Goal: Task Accomplishment & Management: Complete application form

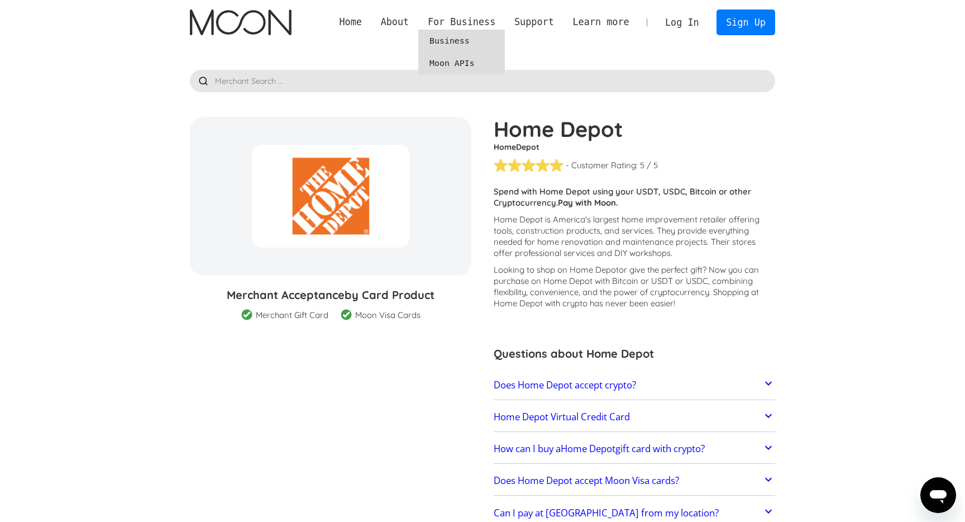
click at [453, 66] on link "Moon APIs" at bounding box center [461, 63] width 87 height 22
click at [355, 23] on link "Home" at bounding box center [350, 22] width 41 height 14
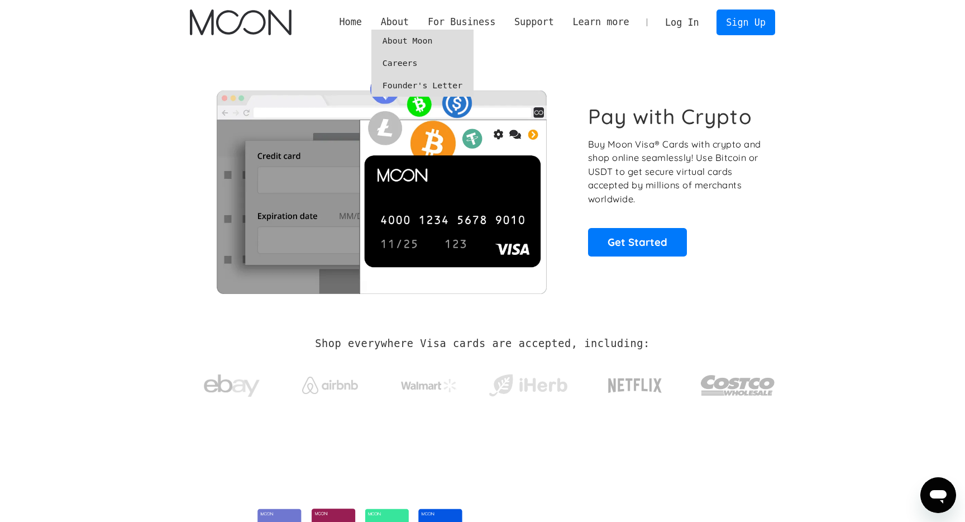
click at [395, 43] on link "About Moon" at bounding box center [422, 41] width 102 height 22
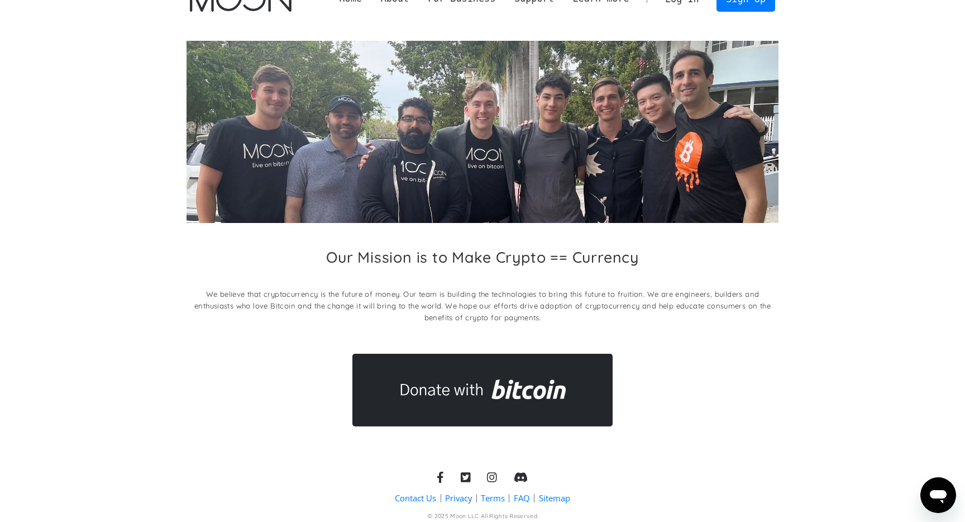
scroll to position [58, 0]
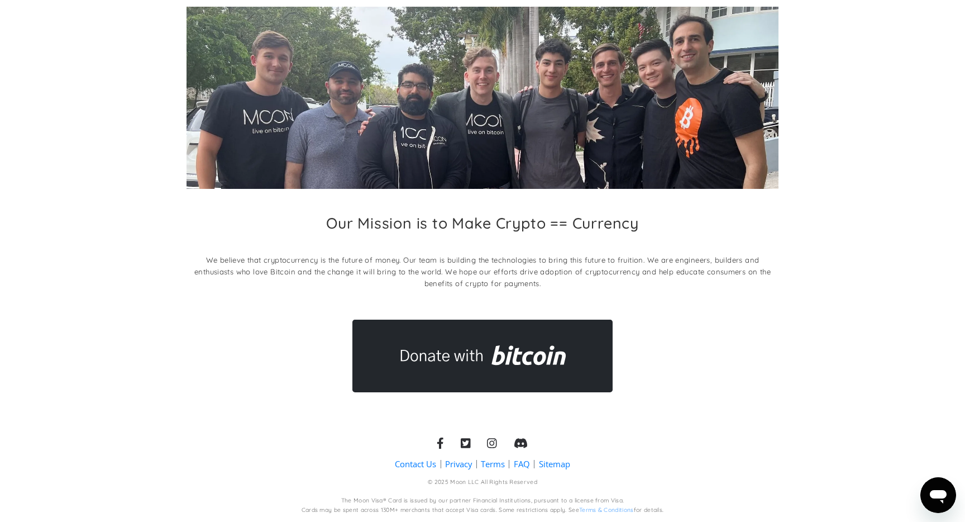
click at [407, 221] on h2 "Our Mission is to Make Crypto == Currency" at bounding box center [482, 223] width 313 height 18
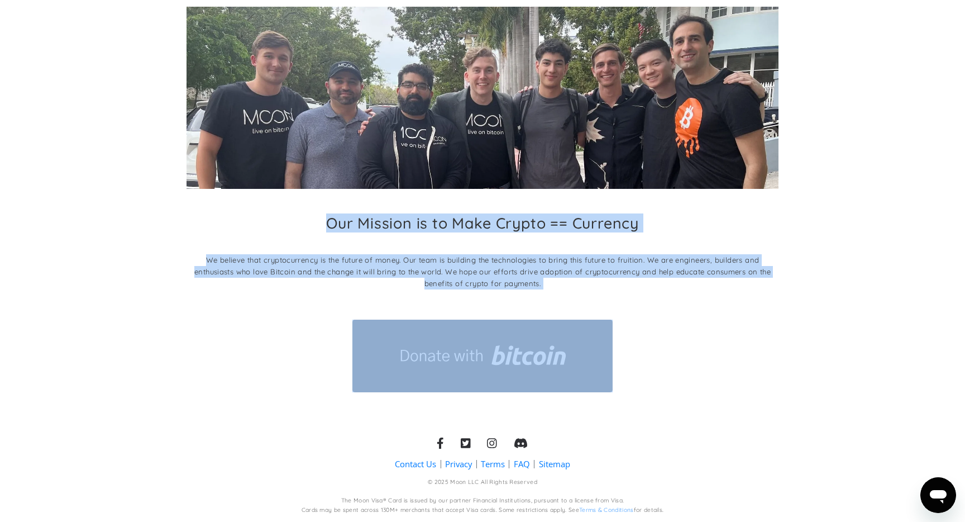
drag, startPoint x: 407, startPoint y: 221, endPoint x: 412, endPoint y: 273, distance: 52.2
click at [412, 273] on div "Our Mission is to Make Crypto == Currency We believe that cryptocurrency is the…" at bounding box center [483, 254] width 592 height 81
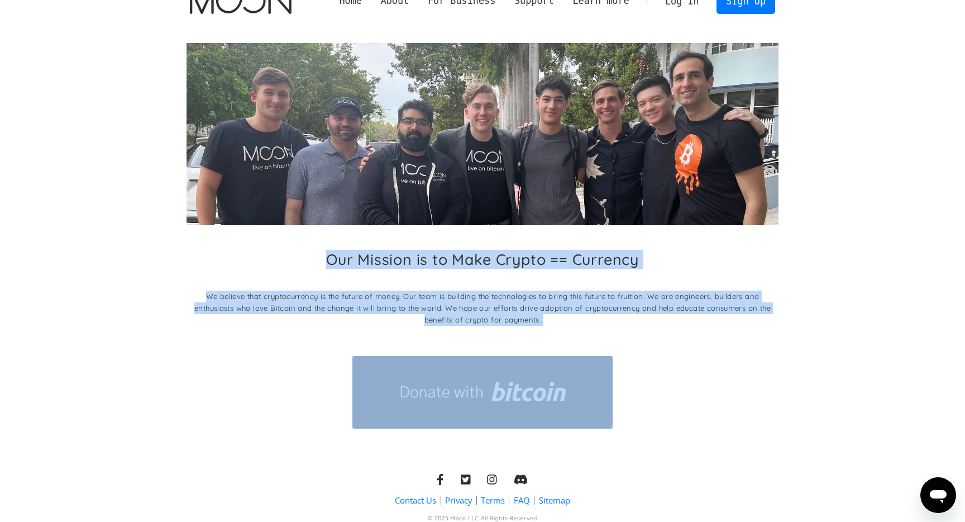
scroll to position [0, 0]
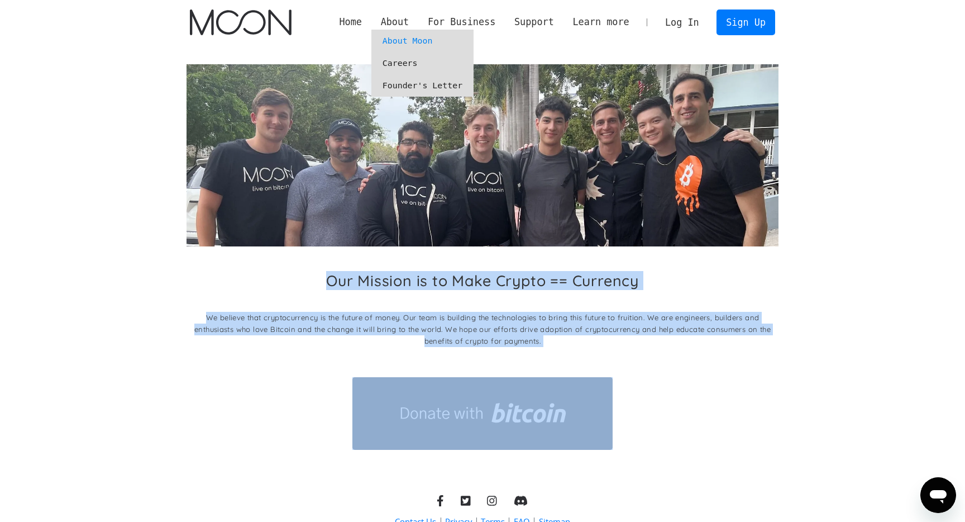
click at [408, 64] on link "Careers" at bounding box center [422, 63] width 102 height 22
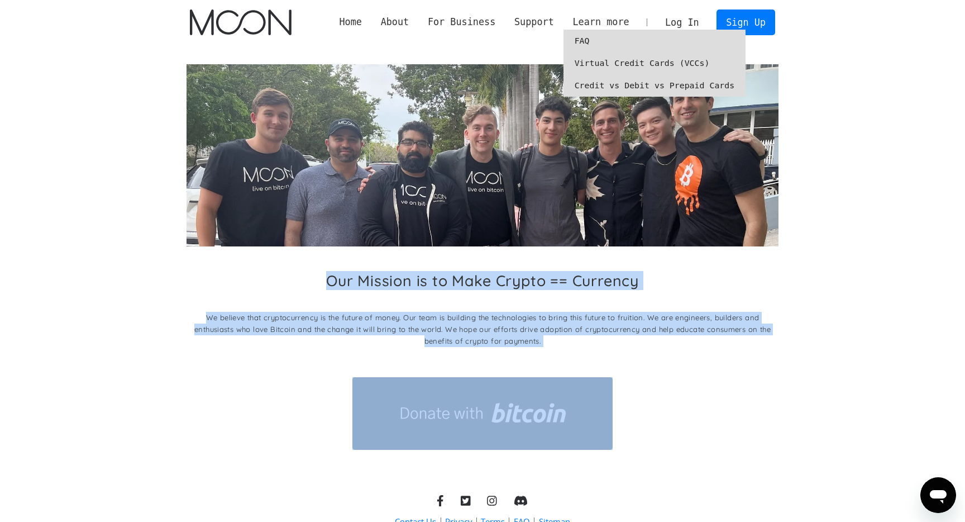
click at [602, 59] on link "Virtual Credit Cards (VCCs)" at bounding box center [654, 63] width 183 height 22
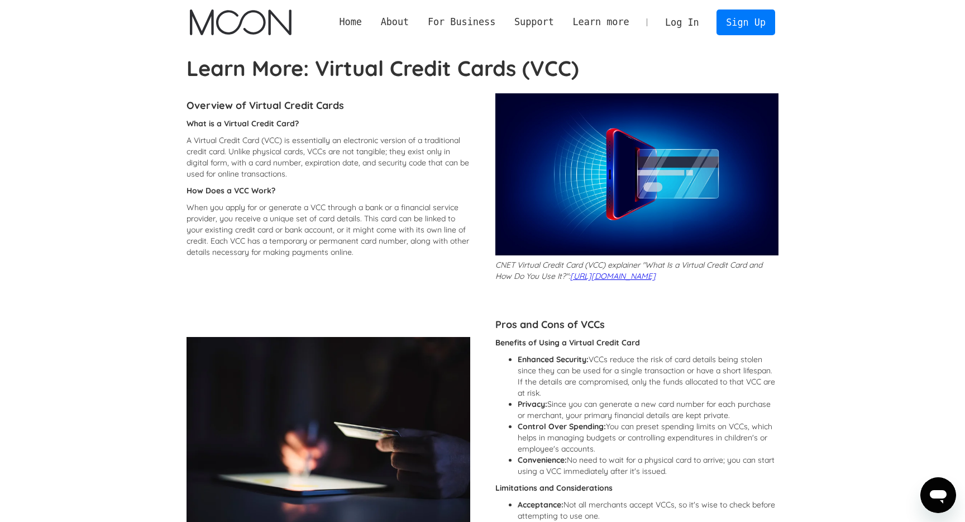
click at [313, 76] on strong "Learn More: Virtual Credit Cards (VCC)" at bounding box center [383, 68] width 393 height 27
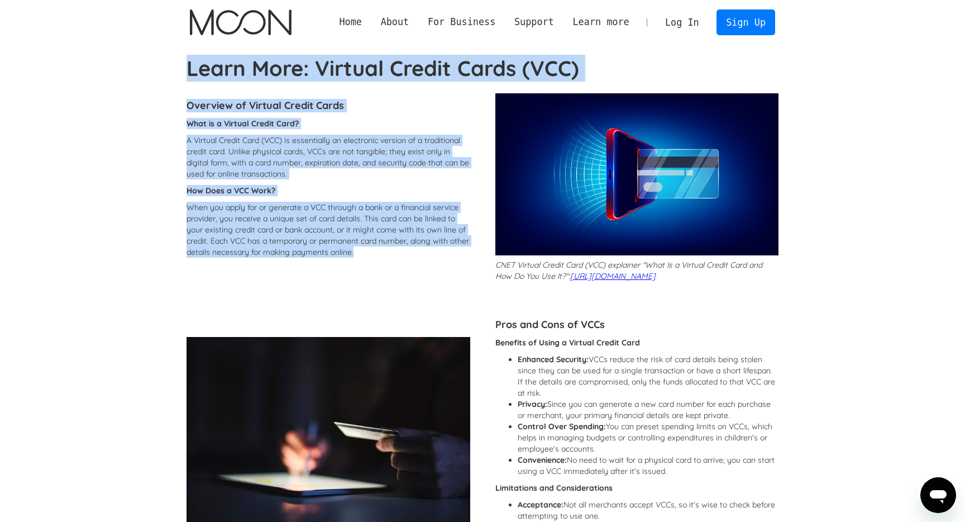
drag, startPoint x: 313, startPoint y: 76, endPoint x: 298, endPoint y: 237, distance: 161.6
click at [298, 237] on p "When you apply for or generate a VCC through a bank or a financial service prov…" at bounding box center [329, 230] width 284 height 56
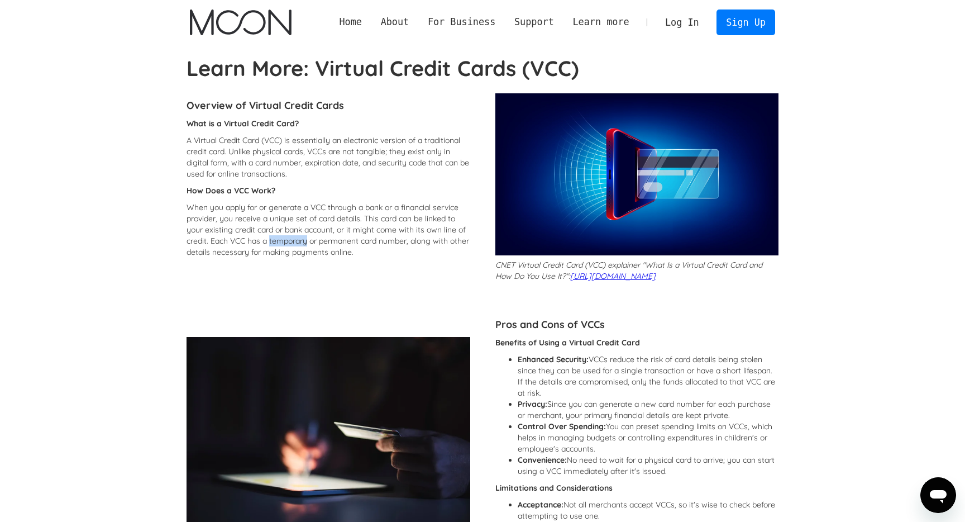
click at [298, 237] on p "When you apply for or generate a VCC through a bank or a financial service prov…" at bounding box center [329, 230] width 284 height 56
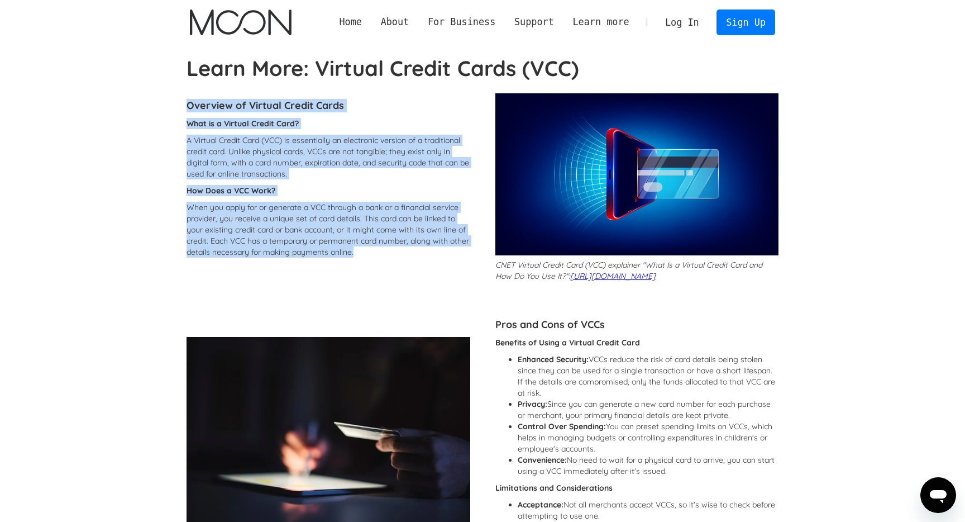
drag, startPoint x: 298, startPoint y: 237, endPoint x: 302, endPoint y: 104, distance: 133.0
click at [302, 104] on div "Overview of Virtual Credit Cards What is a Virtual Credit Card? A Virtual Credi…" at bounding box center [329, 190] width 284 height 194
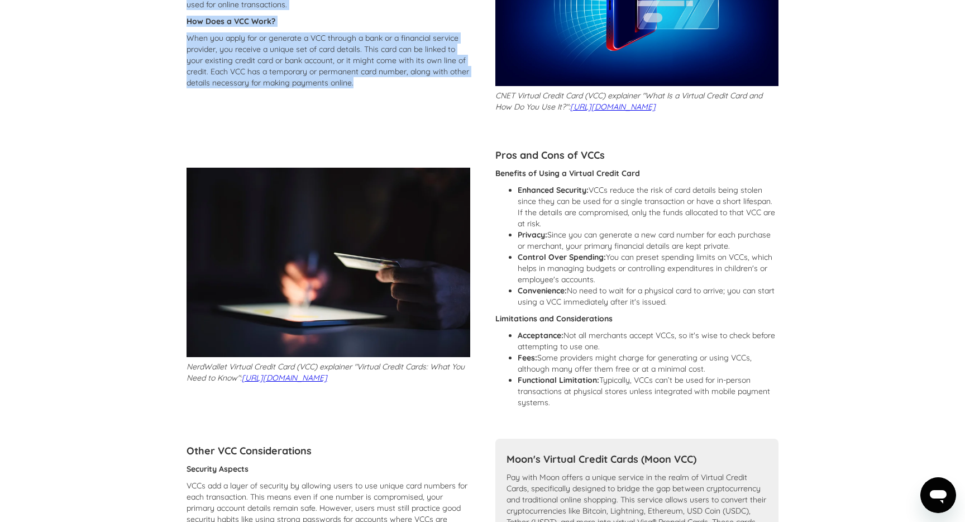
scroll to position [267, 0]
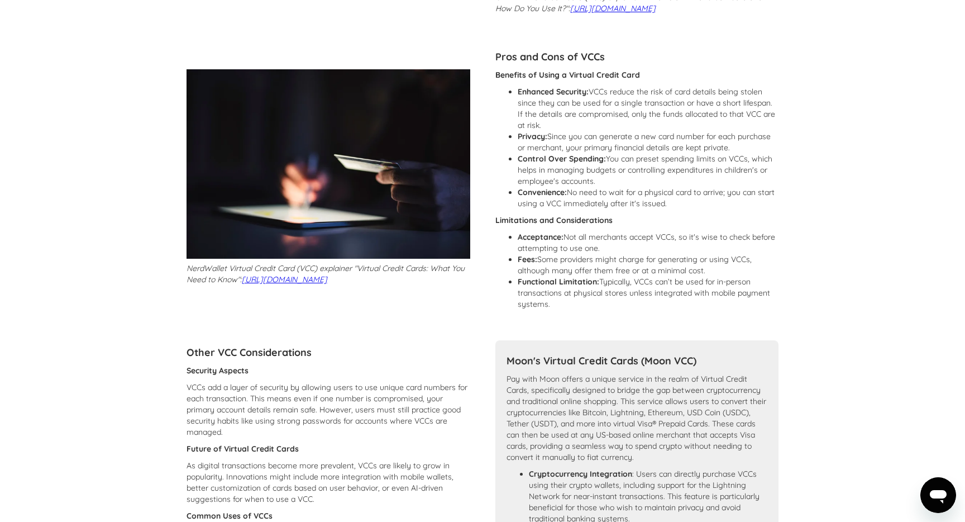
click at [546, 64] on h4 "Pros and Cons of VCCs" at bounding box center [637, 56] width 284 height 13
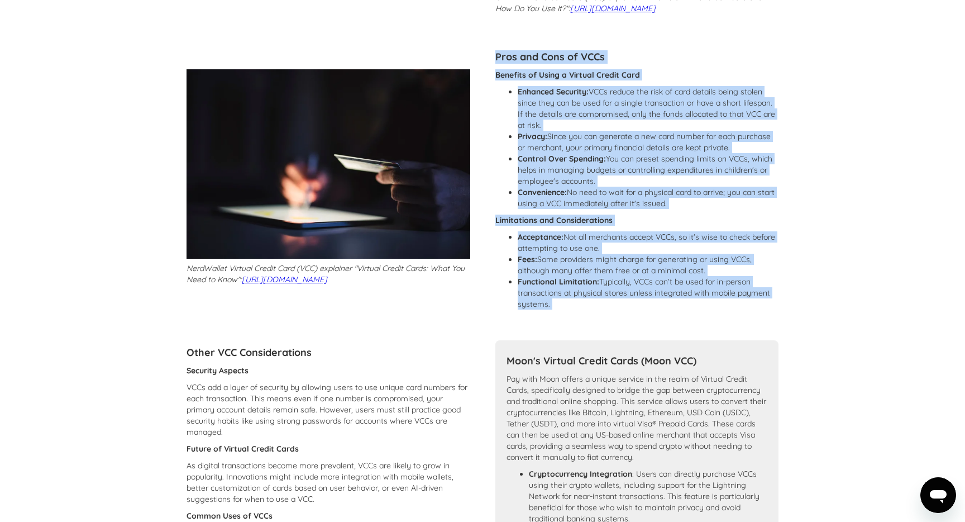
drag, startPoint x: 546, startPoint y: 74, endPoint x: 508, endPoint y: 314, distance: 243.6
click at [509, 314] on div "Pros and Cons of VCCs Benefits of Using a Virtual Credit Card Enhanced Security…" at bounding box center [637, 180] width 284 height 270
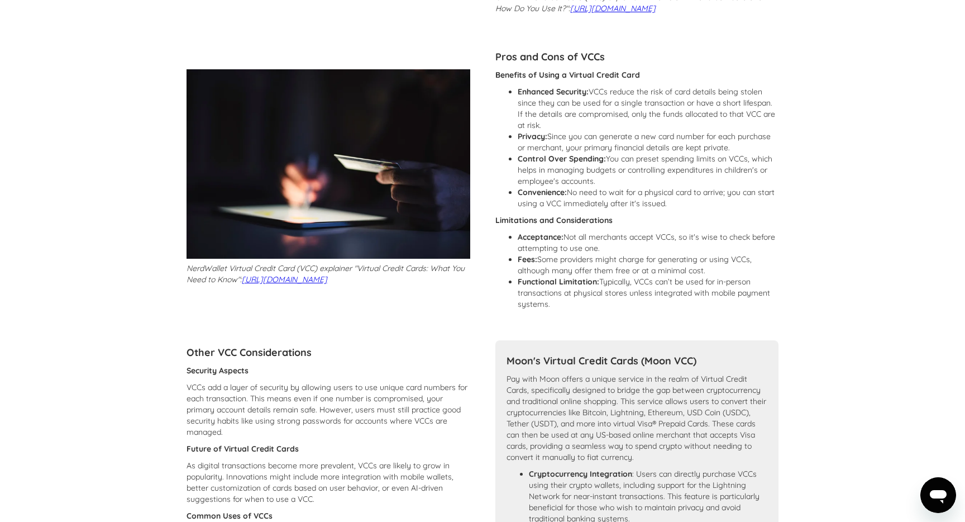
click at [514, 309] on ul "Acceptance: Not all merchants accept VCCs, so it's wise to check before attempt…" at bounding box center [637, 270] width 284 height 78
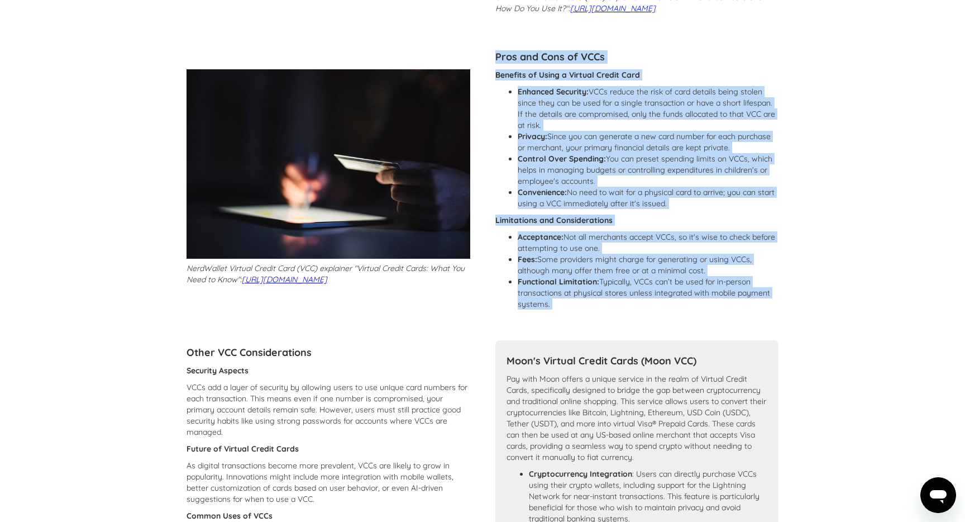
drag, startPoint x: 514, startPoint y: 309, endPoint x: 566, endPoint y: 63, distance: 252.3
click at [566, 63] on div "Pros and Cons of VCCs Benefits of Using a Virtual Credit Card Enhanced Security…" at bounding box center [637, 180] width 284 height 270
click at [565, 64] on h4 "Pros and Cons of VCCs" at bounding box center [637, 56] width 284 height 13
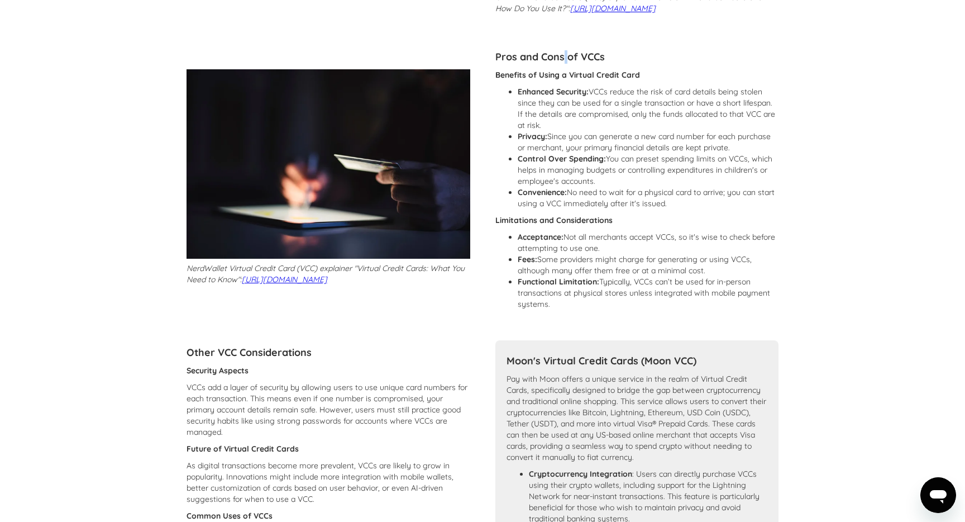
click at [565, 64] on h4 "Pros and Cons of VCCs" at bounding box center [637, 56] width 284 height 13
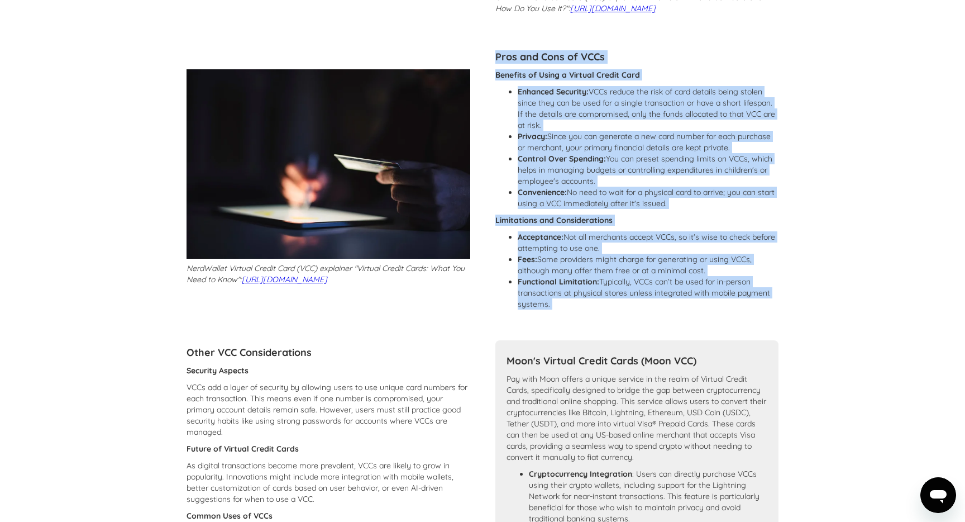
drag, startPoint x: 565, startPoint y: 74, endPoint x: 554, endPoint y: 307, distance: 233.1
click at [554, 307] on div "Pros and Cons of VCCs Benefits of Using a Virtual Credit Card Enhanced Security…" at bounding box center [637, 180] width 284 height 270
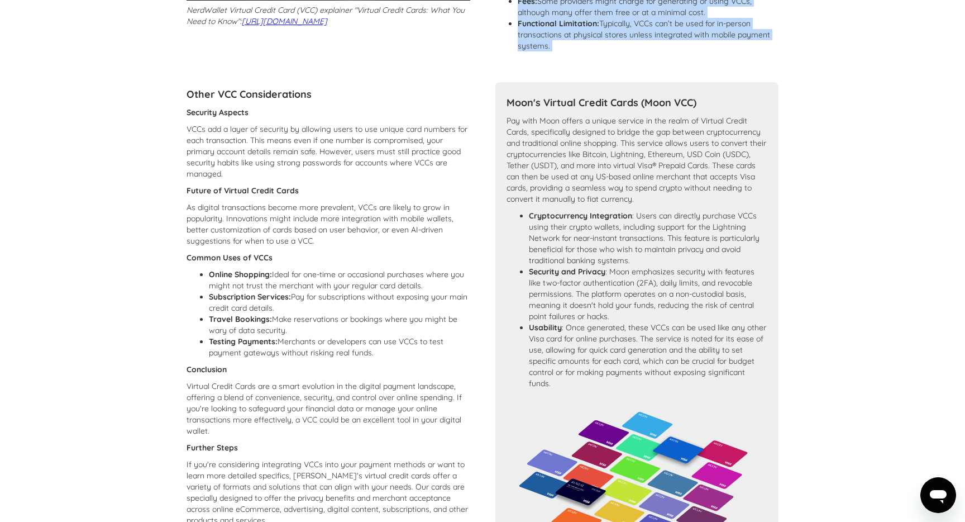
scroll to position [531, 0]
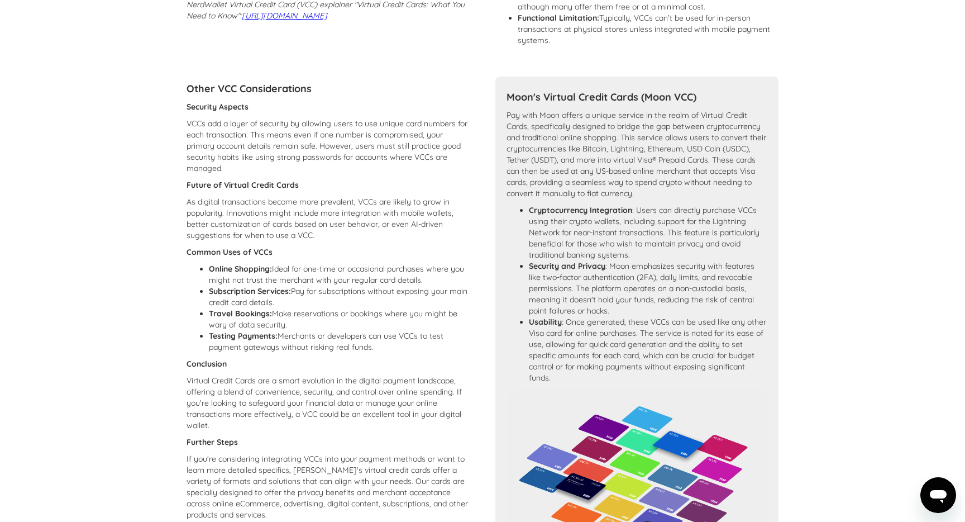
click at [578, 215] on strong "Cryptocurrency Integration" at bounding box center [580, 210] width 103 height 10
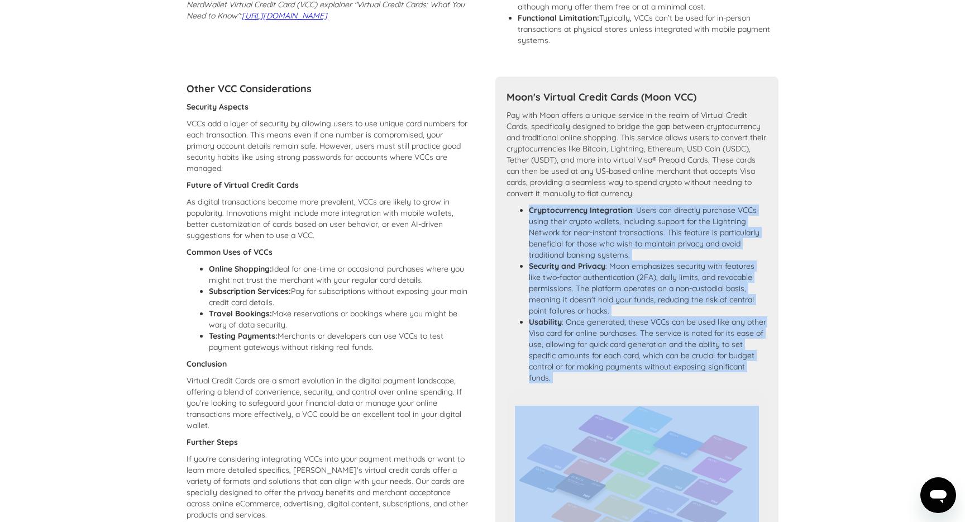
drag, startPoint x: 578, startPoint y: 220, endPoint x: 573, endPoint y: 347, distance: 126.9
click at [573, 347] on ul "Cryptocurrency Integration : Users can directly purchase VCCs using their crypt…" at bounding box center [636, 293] width 261 height 179
click at [573, 347] on li "Usability : Once generated, these VCCs can be used like any other Visa card for…" at bounding box center [648, 349] width 239 height 67
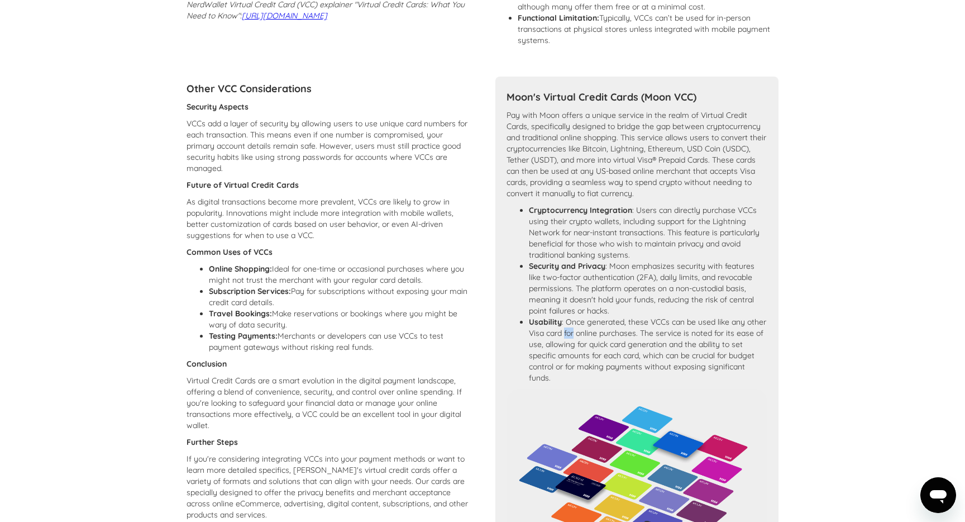
click at [573, 347] on li "Usability : Once generated, these VCCs can be used like any other Visa card for…" at bounding box center [648, 349] width 239 height 67
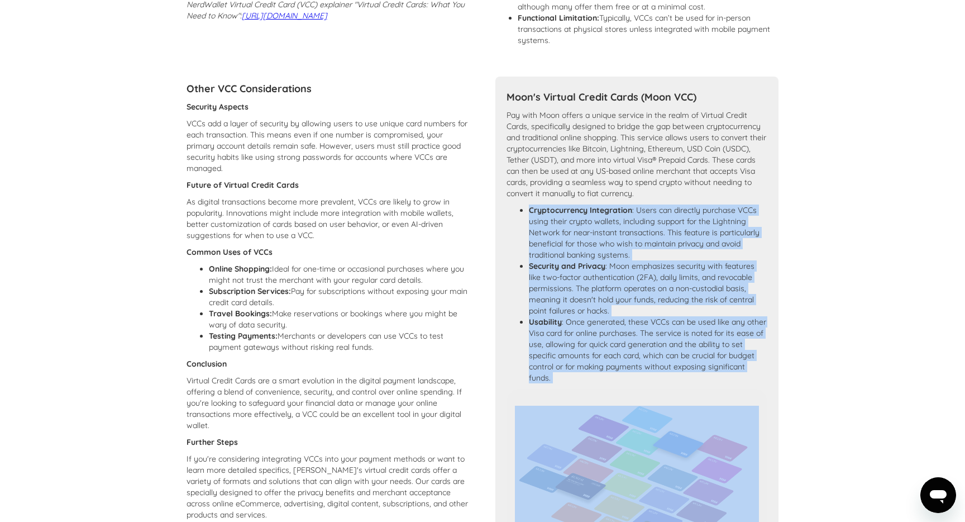
drag, startPoint x: 573, startPoint y: 347, endPoint x: 582, endPoint y: 253, distance: 94.3
click at [582, 253] on ul "Cryptocurrency Integration : Users can directly purchase VCCs using their crypt…" at bounding box center [636, 293] width 261 height 179
click at [582, 253] on li "Cryptocurrency Integration : Users can directly purchase VCCs using their crypt…" at bounding box center [648, 232] width 239 height 56
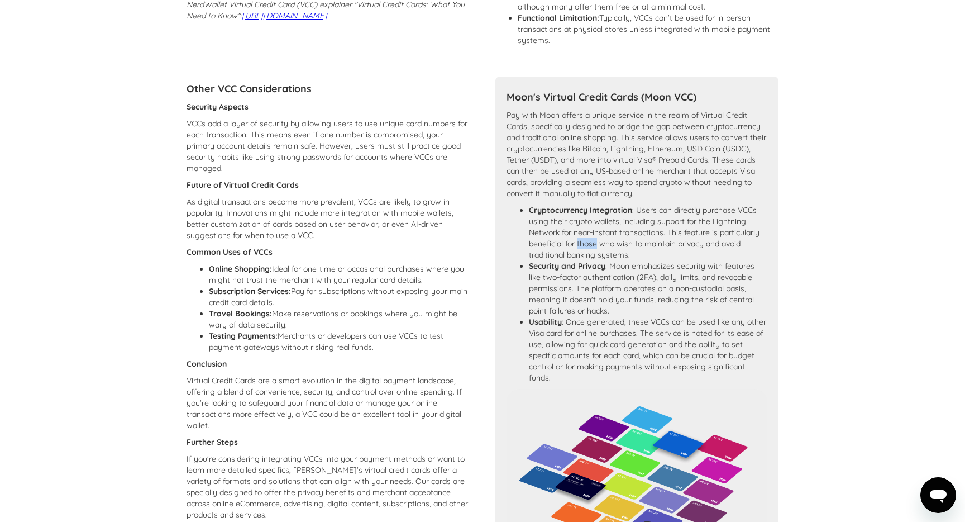
click at [582, 253] on li "Cryptocurrency Integration : Users can directly purchase VCCs using their crypt…" at bounding box center [648, 232] width 239 height 56
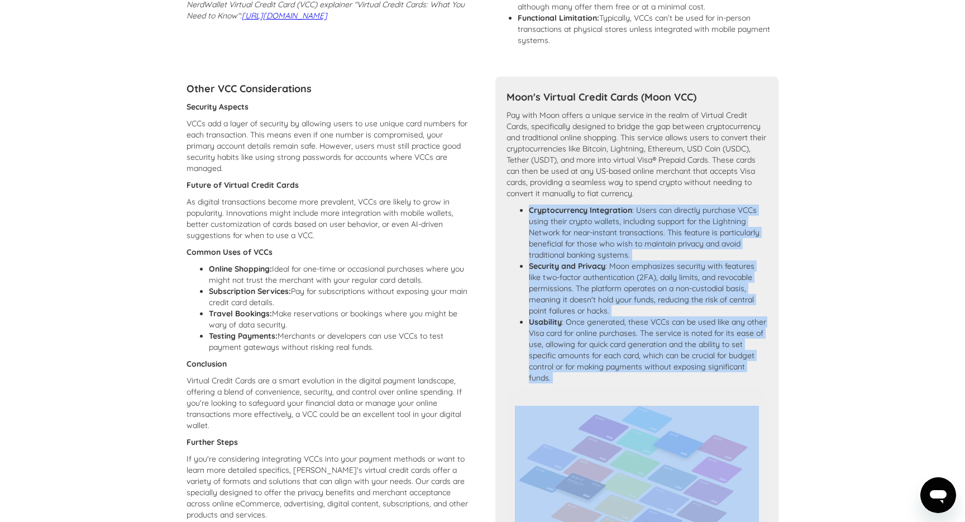
drag, startPoint x: 582, startPoint y: 253, endPoint x: 589, endPoint y: 351, distance: 97.9
click at [589, 351] on ul "Cryptocurrency Integration : Users can directly purchase VCCs using their crypt…" at bounding box center [636, 293] width 261 height 179
click at [588, 351] on li "Usability : Once generated, these VCCs can be used like any other Visa card for…" at bounding box center [648, 349] width 239 height 67
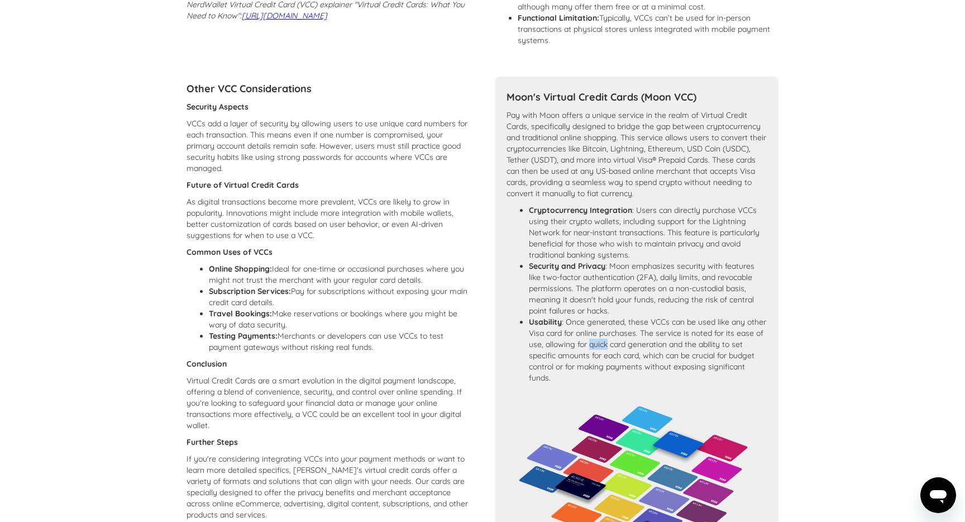
click at [588, 351] on li "Usability : Once generated, these VCCs can be used like any other Visa card for…" at bounding box center [648, 349] width 239 height 67
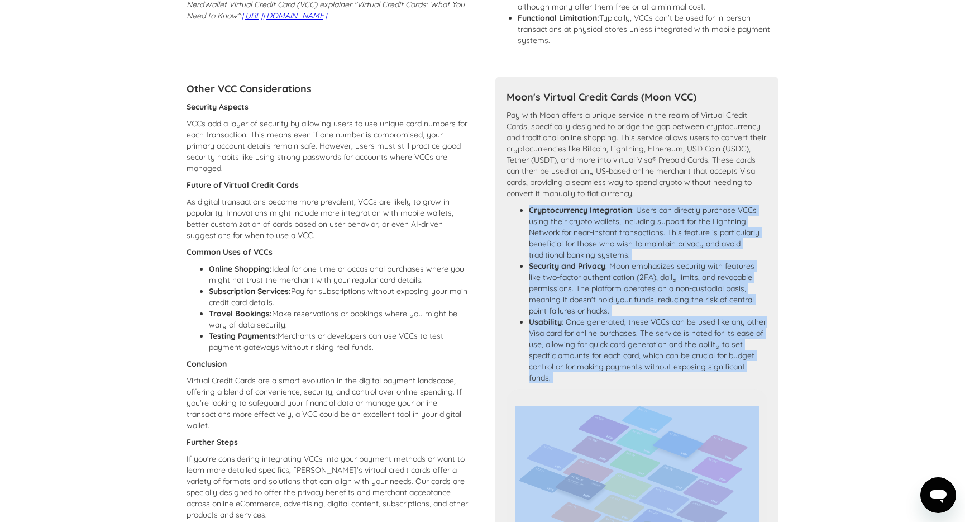
drag, startPoint x: 588, startPoint y: 351, endPoint x: 591, endPoint y: 251, distance: 99.4
click at [591, 251] on ul "Cryptocurrency Integration : Users can directly purchase VCCs using their crypt…" at bounding box center [636, 293] width 261 height 179
click at [591, 251] on li "Cryptocurrency Integration : Users can directly purchase VCCs using their crypt…" at bounding box center [648, 232] width 239 height 56
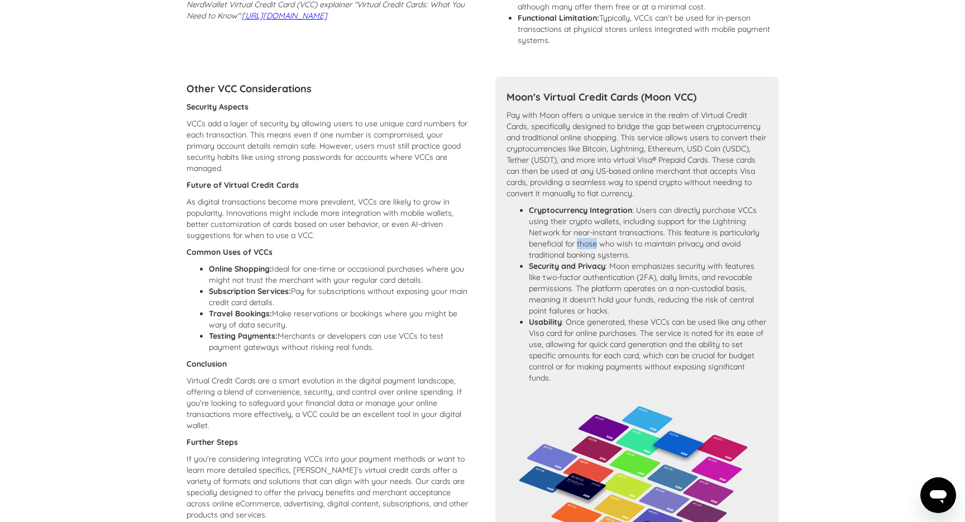
click at [591, 251] on li "Cryptocurrency Integration : Users can directly purchase VCCs using their crypt…" at bounding box center [648, 232] width 239 height 56
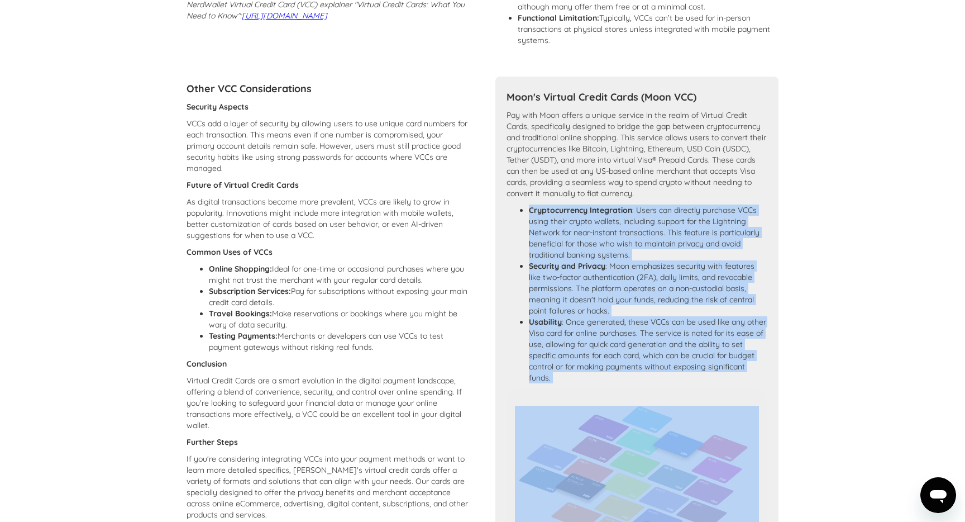
drag, startPoint x: 591, startPoint y: 251, endPoint x: 591, endPoint y: 356, distance: 105.0
click at [591, 356] on ul "Cryptocurrency Integration : Users can directly purchase VCCs using their crypt…" at bounding box center [636, 293] width 261 height 179
click at [590, 356] on li "Usability : Once generated, these VCCs can be used like any other Visa card for…" at bounding box center [648, 349] width 239 height 67
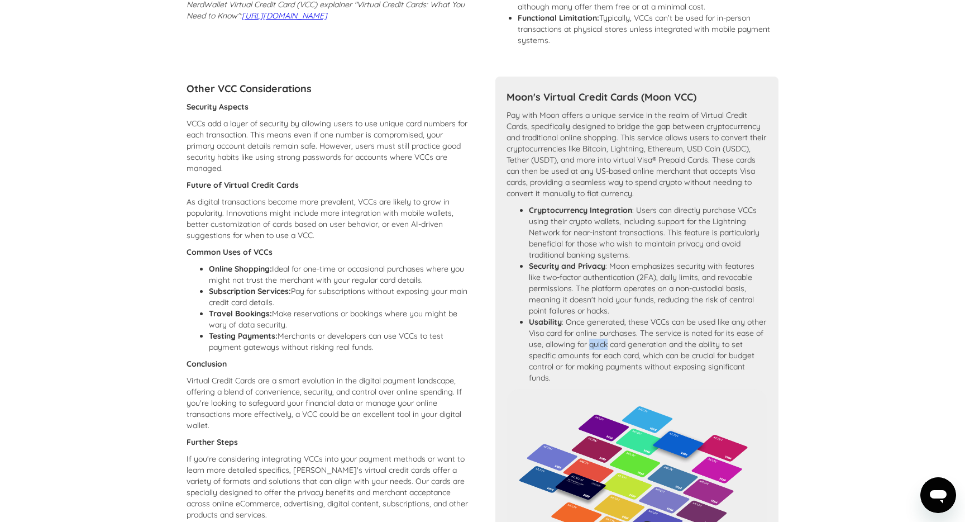
click at [590, 356] on li "Usability : Once generated, these VCCs can be used like any other Visa card for…" at bounding box center [648, 349] width 239 height 67
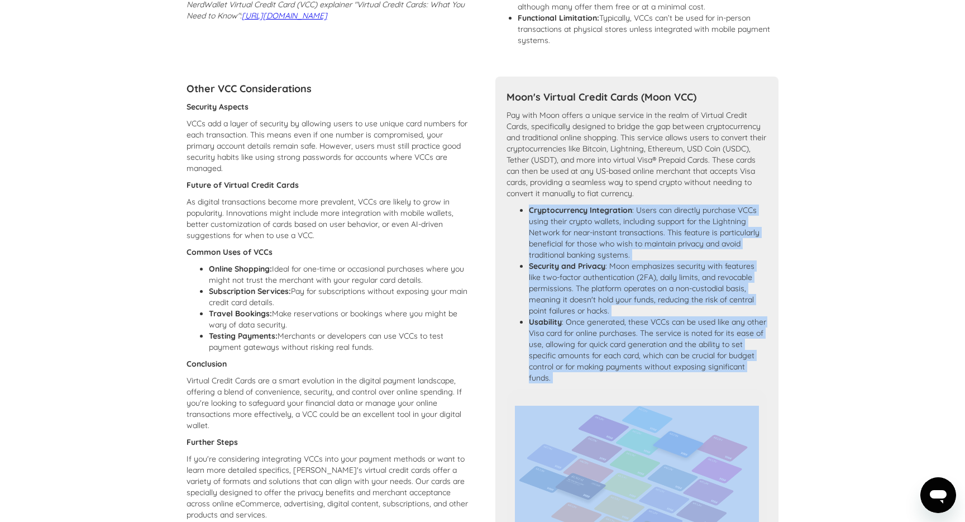
drag, startPoint x: 590, startPoint y: 356, endPoint x: 587, endPoint y: 245, distance: 111.2
click at [587, 245] on ul "Cryptocurrency Integration : Users can directly purchase VCCs using their crypt…" at bounding box center [636, 293] width 261 height 179
click at [587, 245] on li "Cryptocurrency Integration : Users can directly purchase VCCs using their crypt…" at bounding box center [648, 232] width 239 height 56
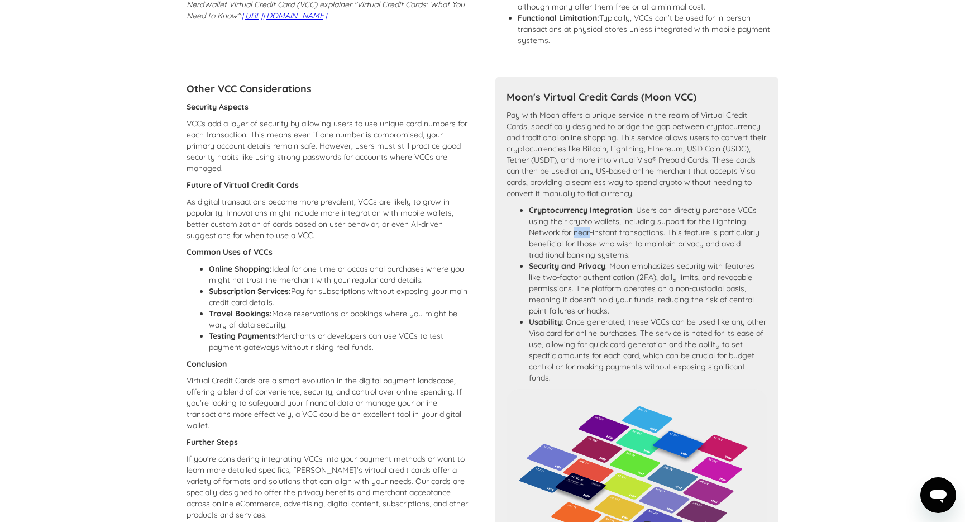
click at [587, 245] on li "Cryptocurrency Integration : Users can directly purchase VCCs using their crypt…" at bounding box center [648, 232] width 239 height 56
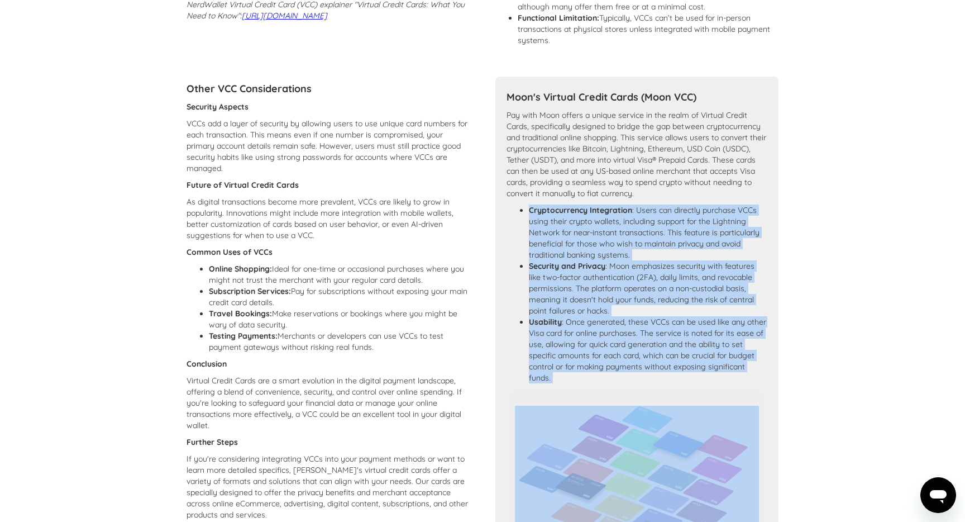
drag, startPoint x: 587, startPoint y: 245, endPoint x: 590, endPoint y: 365, distance: 120.1
click at [590, 365] on ul "Cryptocurrency Integration : Users can directly purchase VCCs using their crypt…" at bounding box center [636, 293] width 261 height 179
click at [590, 365] on li "Usability : Once generated, these VCCs can be used like any other Visa card for…" at bounding box center [648, 349] width 239 height 67
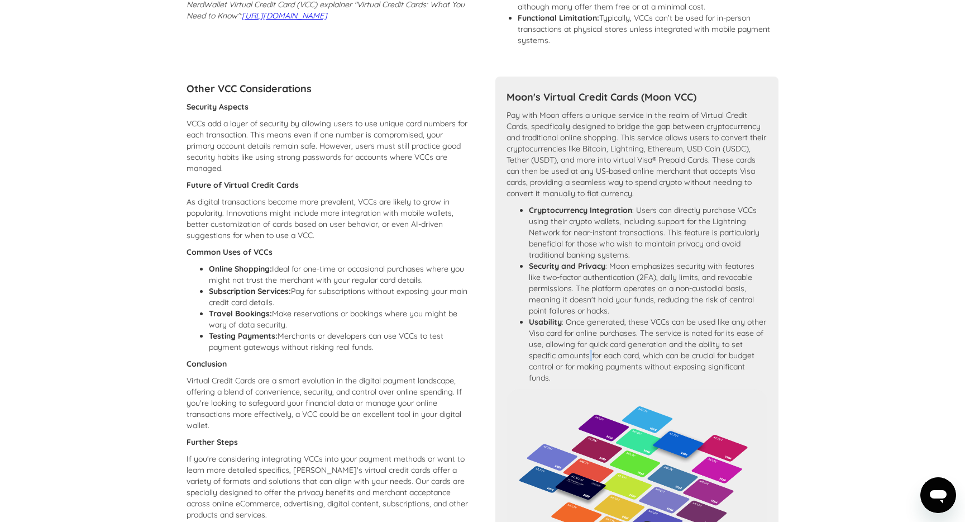
click at [590, 365] on li "Usability : Once generated, these VCCs can be used like any other Visa card for…" at bounding box center [648, 349] width 239 height 67
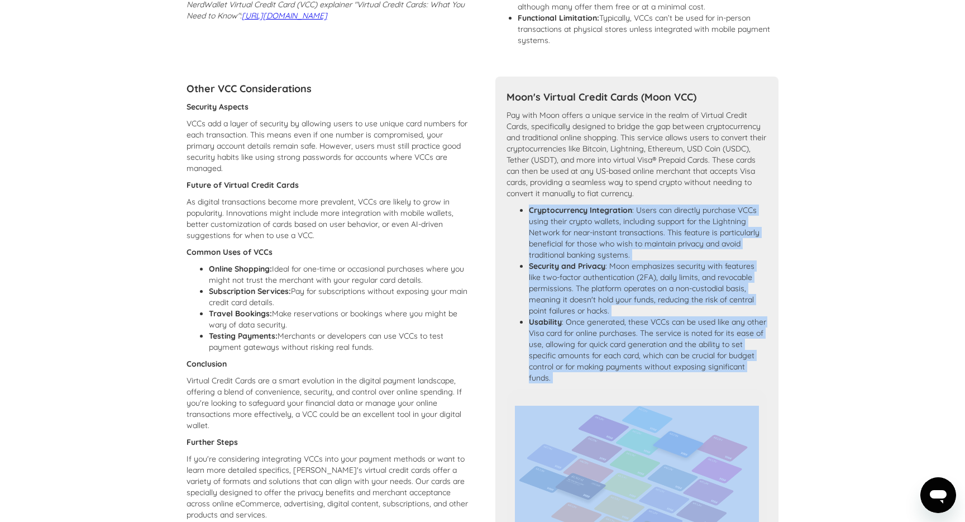
drag, startPoint x: 590, startPoint y: 365, endPoint x: 605, endPoint y: 221, distance: 144.3
click at [605, 221] on ul "Cryptocurrency Integration : Users can directly purchase VCCs using their crypt…" at bounding box center [636, 293] width 261 height 179
click at [605, 215] on strong "Cryptocurrency Integration" at bounding box center [580, 210] width 103 height 10
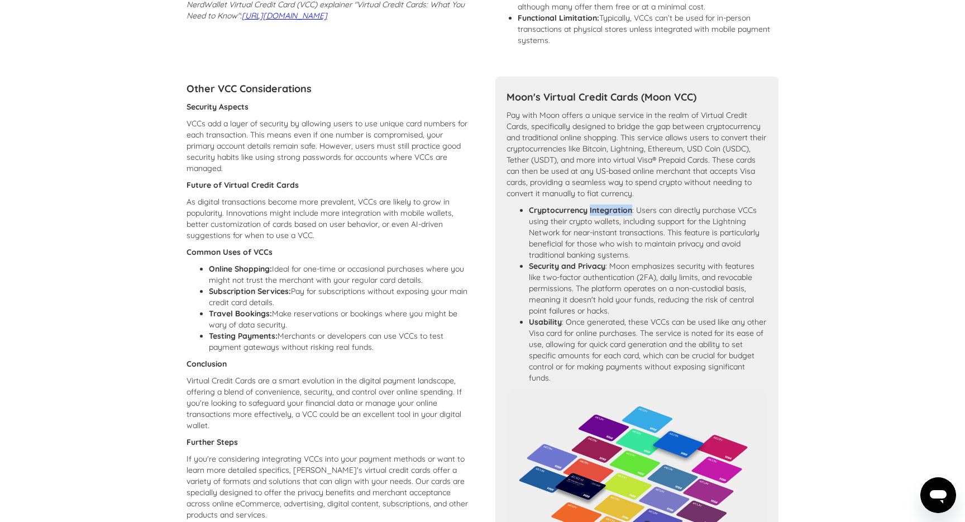
click at [605, 215] on strong "Cryptocurrency Integration" at bounding box center [580, 210] width 103 height 10
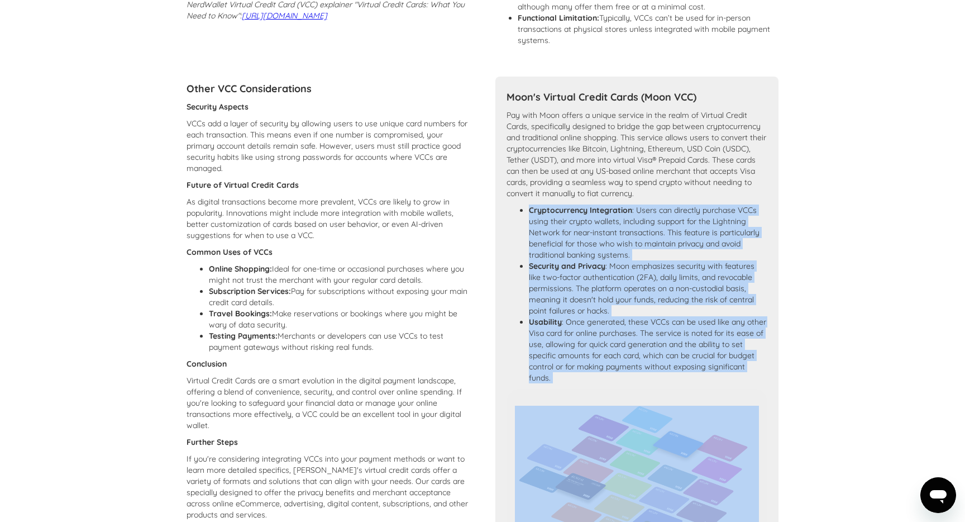
drag, startPoint x: 605, startPoint y: 221, endPoint x: 606, endPoint y: 356, distance: 134.6
click at [606, 356] on ul "Cryptocurrency Integration : Users can directly purchase VCCs using their crypt…" at bounding box center [636, 293] width 261 height 179
click at [606, 356] on li "Usability : Once generated, these VCCs can be used like any other Visa card for…" at bounding box center [648, 349] width 239 height 67
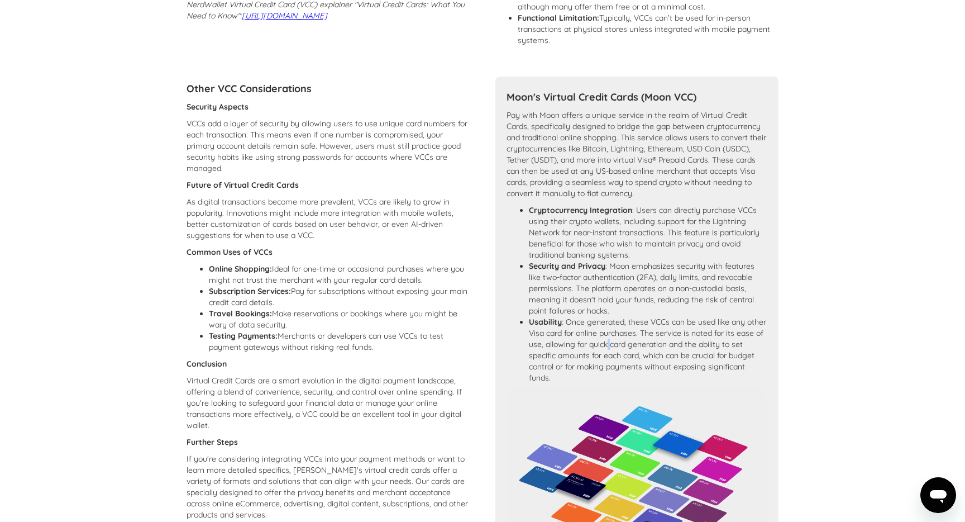
click at [606, 356] on li "Usability : Once generated, these VCCs can be used like any other Visa card for…" at bounding box center [648, 349] width 239 height 67
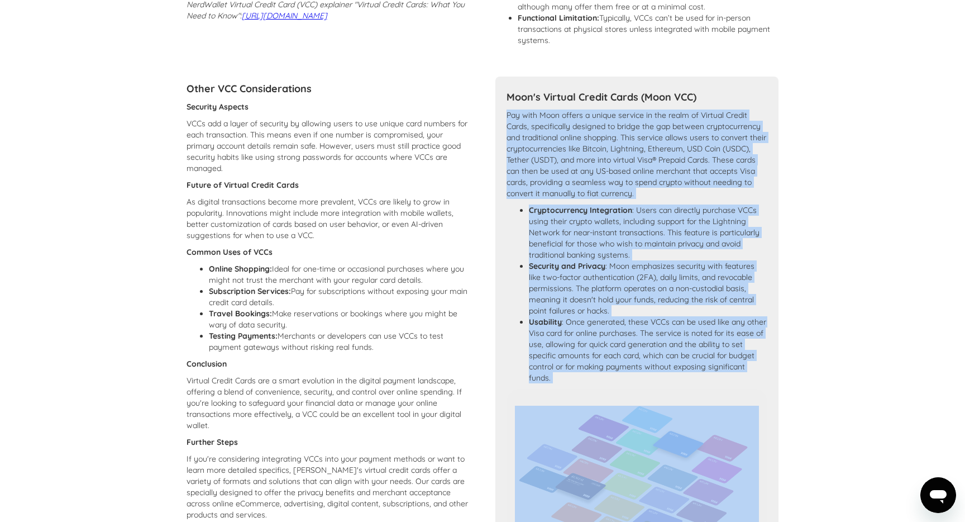
drag, startPoint x: 606, startPoint y: 356, endPoint x: 606, endPoint y: 150, distance: 206.0
click at [606, 150] on div "Pay with Moon offers a unique service in the realm of Virtual Credit Cards, spe…" at bounding box center [636, 248] width 261 height 279
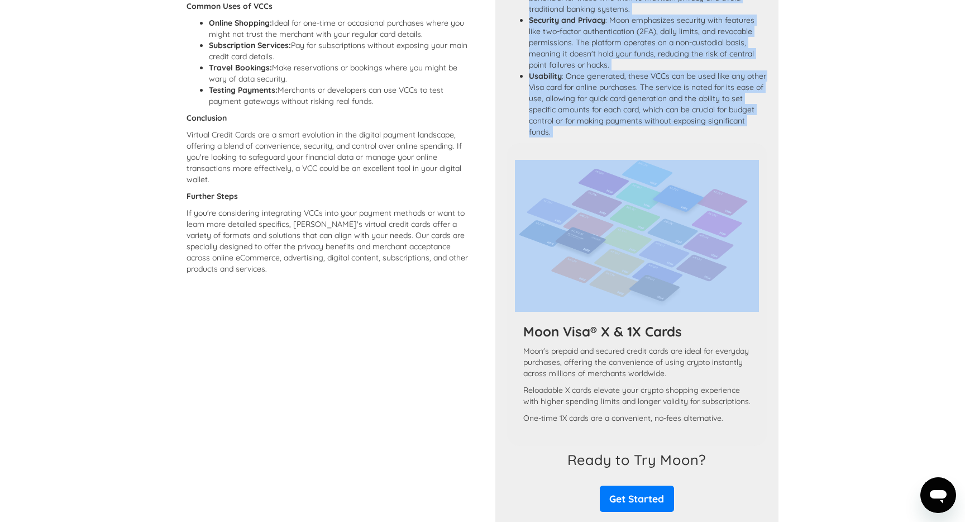
scroll to position [785, 0]
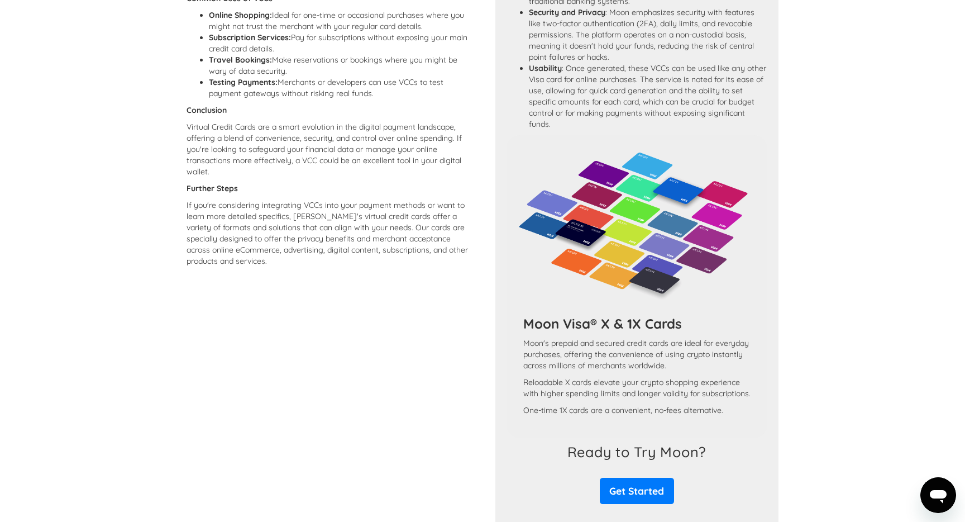
click at [592, 332] on h3 "Moon Visa® X & 1X Cards" at bounding box center [637, 323] width 228 height 17
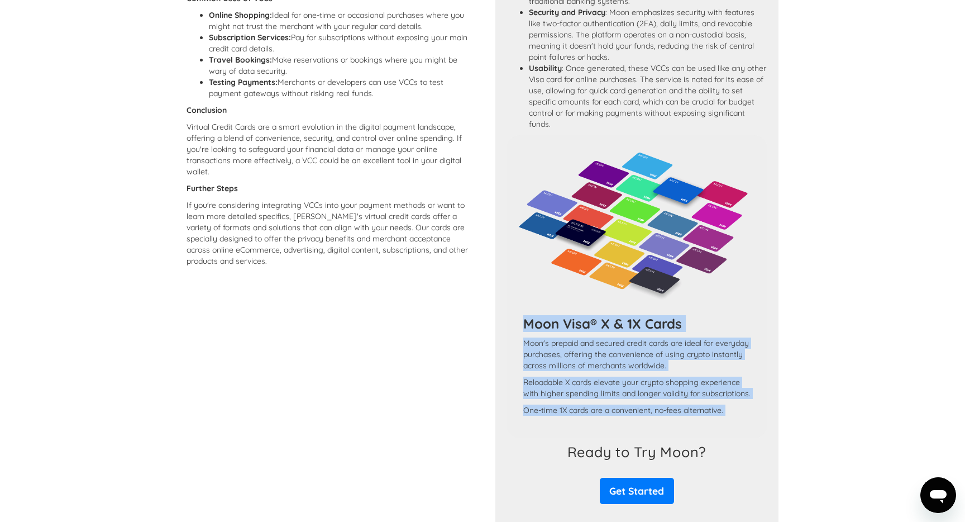
drag, startPoint x: 592, startPoint y: 333, endPoint x: 600, endPoint y: 435, distance: 102.4
click at [600, 429] on div "Moon Visa® X & 1X Cards Moon's prepaid and secured credit cards are ideal for e…" at bounding box center [637, 372] width 245 height 114
click at [600, 415] on p "One-time 1X cards are a convenient, no-fees alternative." at bounding box center [637, 409] width 228 height 11
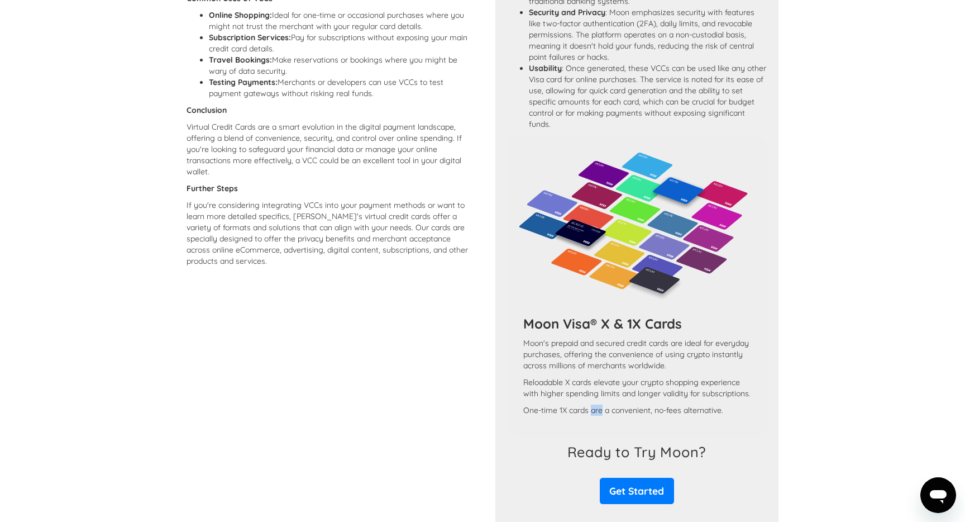
click at [600, 415] on p "One-time 1X cards are a convenient, no-fees alternative." at bounding box center [637, 409] width 228 height 11
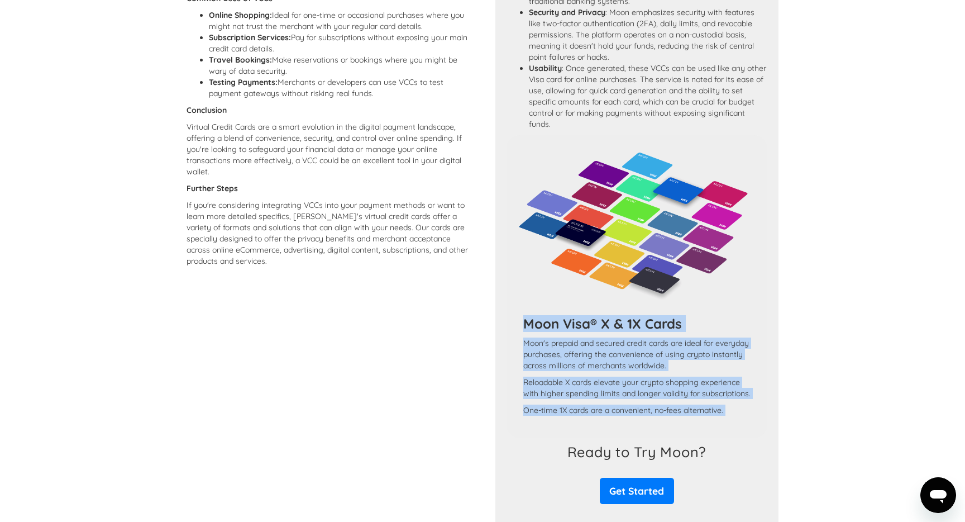
drag, startPoint x: 600, startPoint y: 435, endPoint x: 599, endPoint y: 340, distance: 94.9
click at [599, 340] on div "Moon Visa® X & 1X Cards Moon's prepaid and secured credit cards are ideal for e…" at bounding box center [637, 372] width 245 height 114
click at [599, 332] on h3 "Moon Visa® X & 1X Cards" at bounding box center [637, 323] width 228 height 17
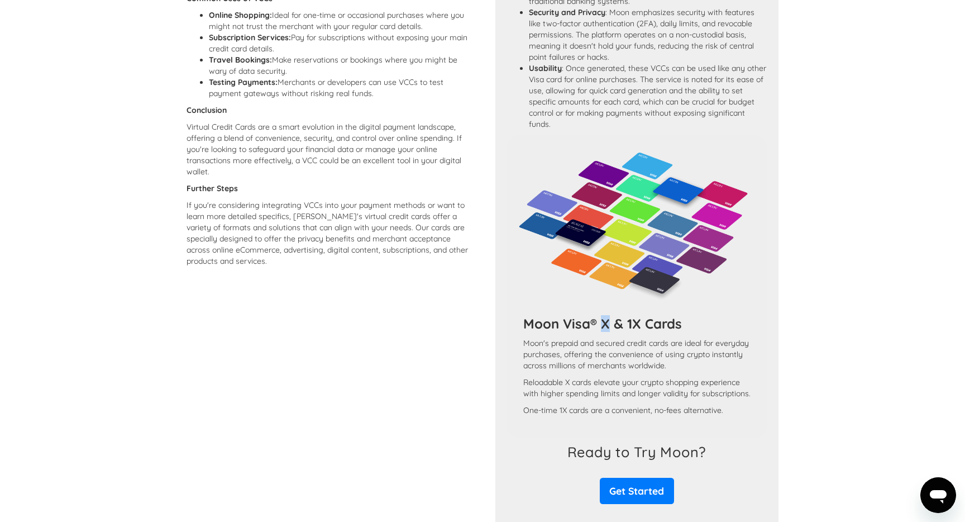
click at [599, 332] on h3 "Moon Visa® X & 1X Cards" at bounding box center [637, 323] width 228 height 17
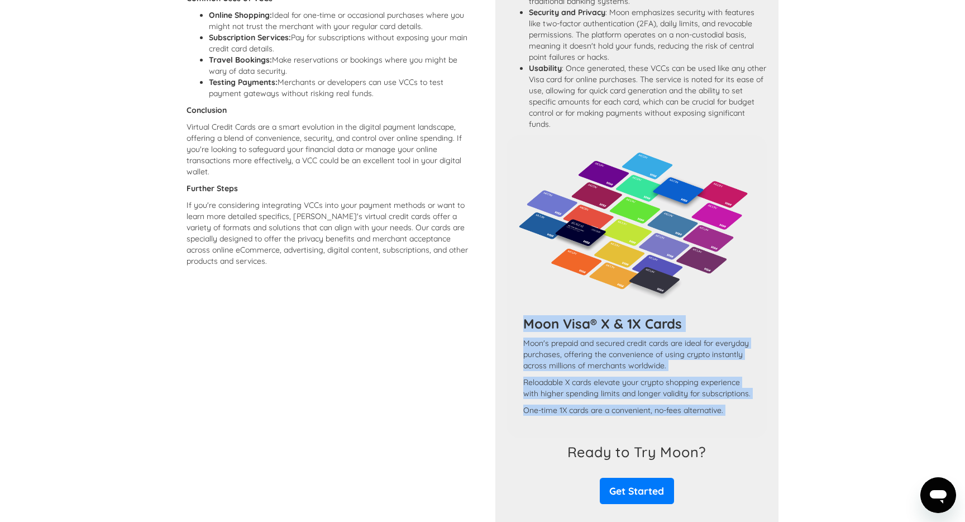
drag, startPoint x: 599, startPoint y: 340, endPoint x: 599, endPoint y: 432, distance: 92.1
click at [599, 429] on div "Moon Visa® X & 1X Cards Moon's prepaid and secured credit cards are ideal for e…" at bounding box center [637, 372] width 245 height 114
click at [599, 415] on p "One-time 1X cards are a convenient, no-fees alternative." at bounding box center [637, 409] width 228 height 11
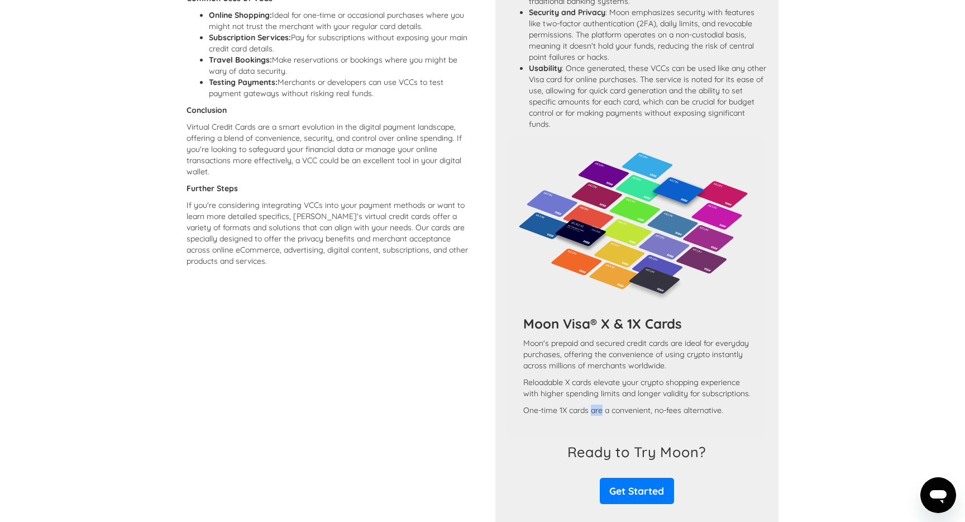
click at [599, 415] on p "One-time 1X cards are a convenient, no-fees alternative." at bounding box center [637, 409] width 228 height 11
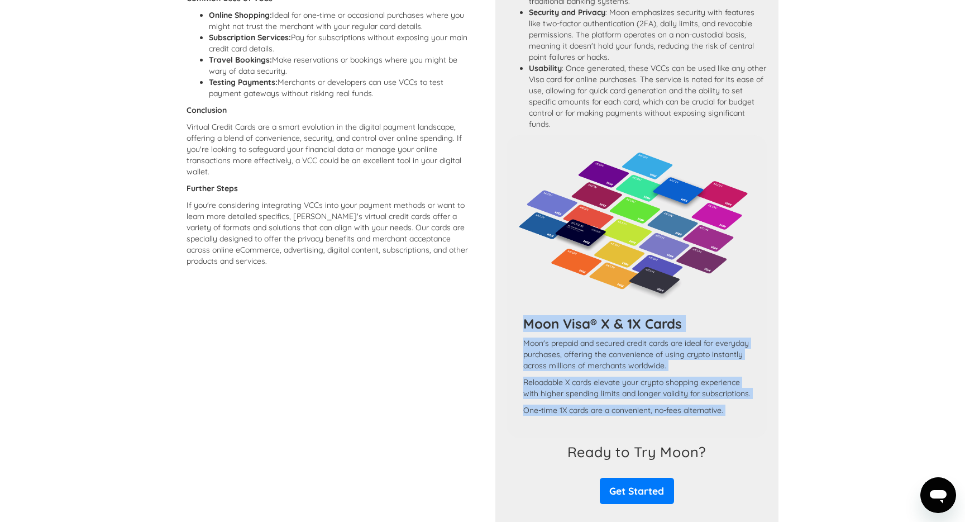
drag, startPoint x: 599, startPoint y: 432, endPoint x: 597, endPoint y: 339, distance: 92.7
click at [597, 339] on div "Moon Visa® X & 1X Cards Moon's prepaid and secured credit cards are ideal for e…" at bounding box center [637, 372] width 245 height 114
click at [597, 332] on h3 "Moon Visa® X & 1X Cards" at bounding box center [637, 323] width 228 height 17
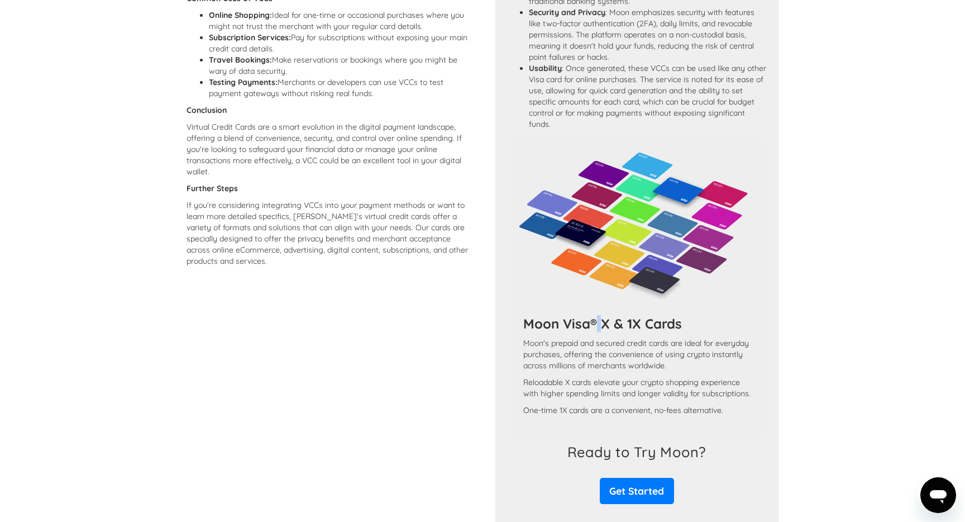
click at [597, 332] on h3 "Moon Visa® X & 1X Cards" at bounding box center [637, 323] width 228 height 17
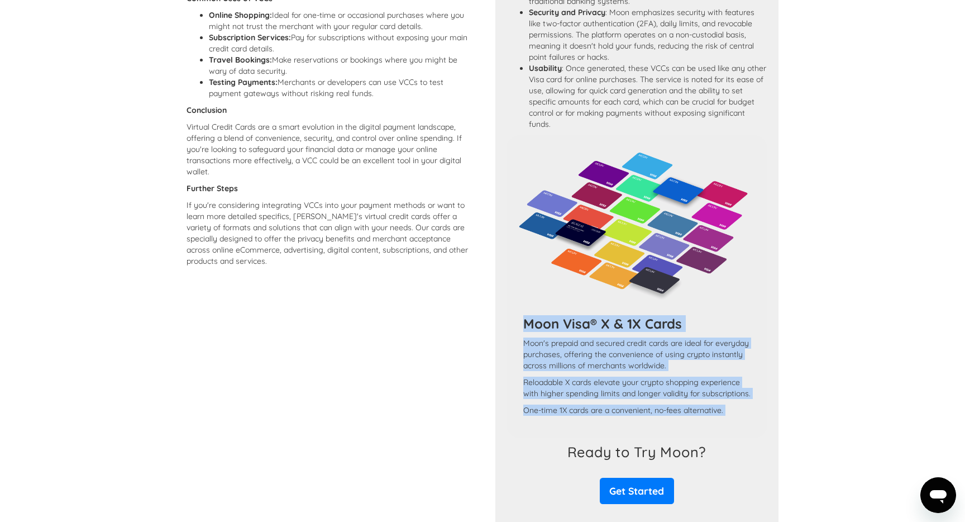
drag, startPoint x: 597, startPoint y: 339, endPoint x: 598, endPoint y: 437, distance: 97.7
click at [599, 429] on div "Moon Visa® X & 1X Cards Moon's prepaid and secured credit cards are ideal for e…" at bounding box center [637, 372] width 245 height 114
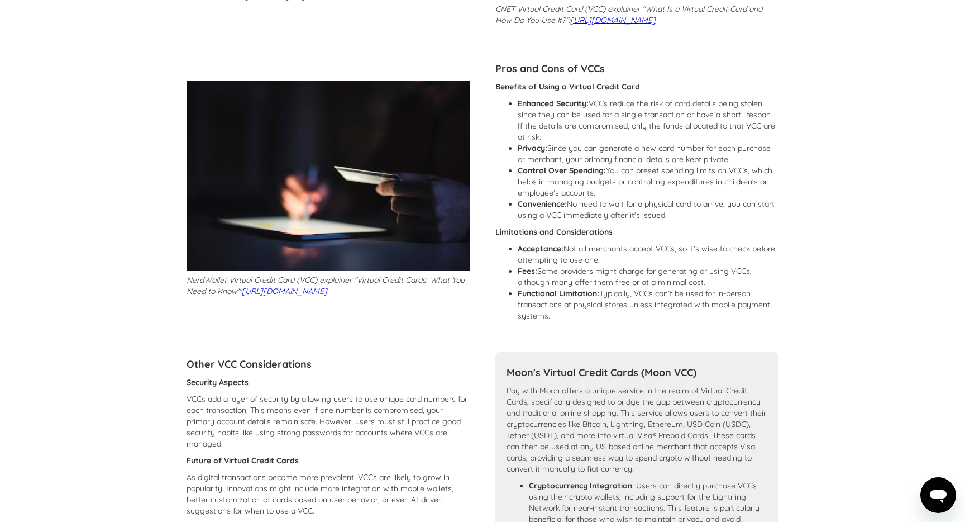
scroll to position [0, 0]
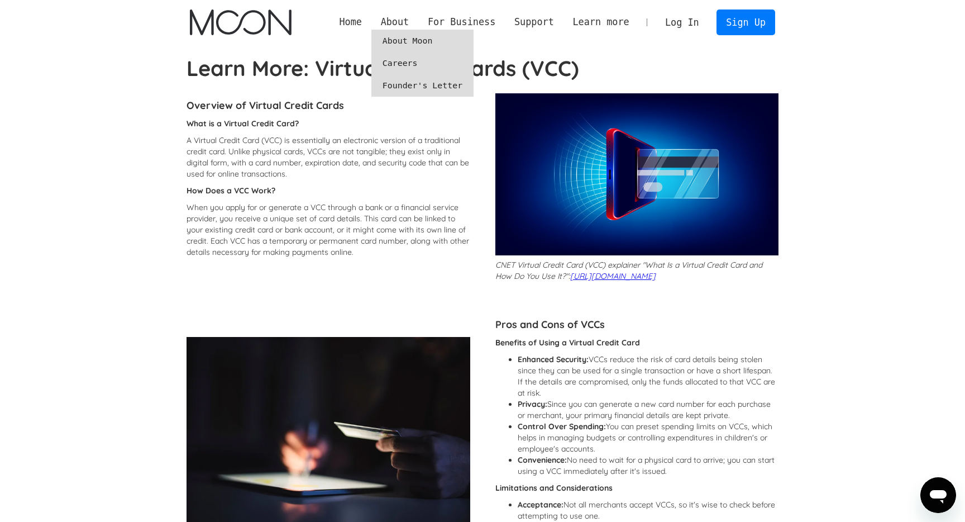
click at [401, 37] on link "About Moon" at bounding box center [422, 41] width 102 height 22
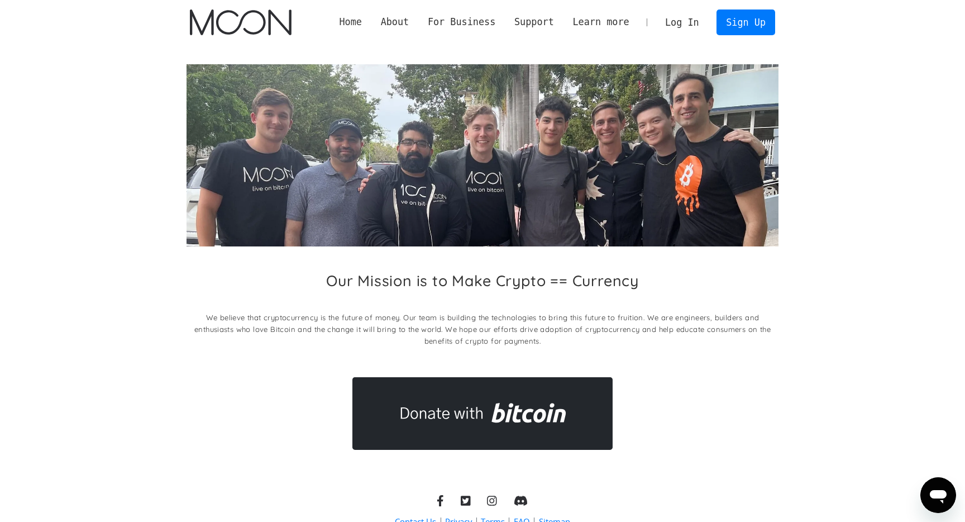
click at [356, 26] on link "Home" at bounding box center [350, 22] width 41 height 14
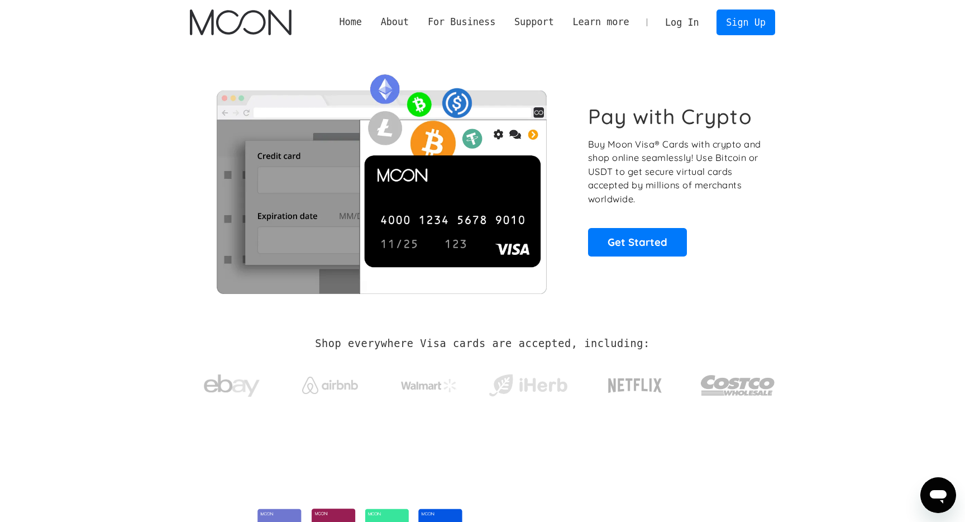
click at [650, 127] on h1 "Pay with Crypto" at bounding box center [670, 116] width 164 height 25
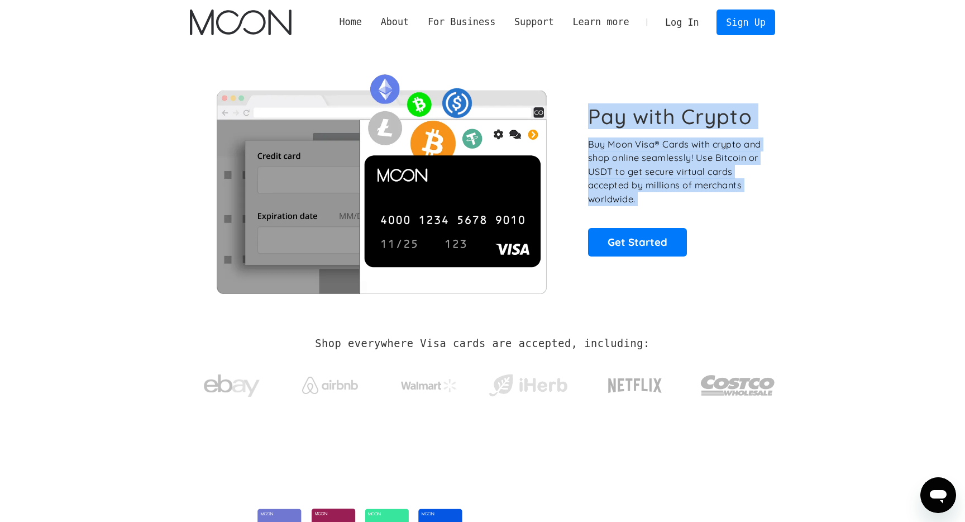
drag, startPoint x: 650, startPoint y: 127, endPoint x: 648, endPoint y: 197, distance: 69.8
click at [648, 197] on div "Pay with Crypto Buy Moon Visa® Cards with crypto and shop online seamlessly! Us…" at bounding box center [675, 180] width 175 height 152
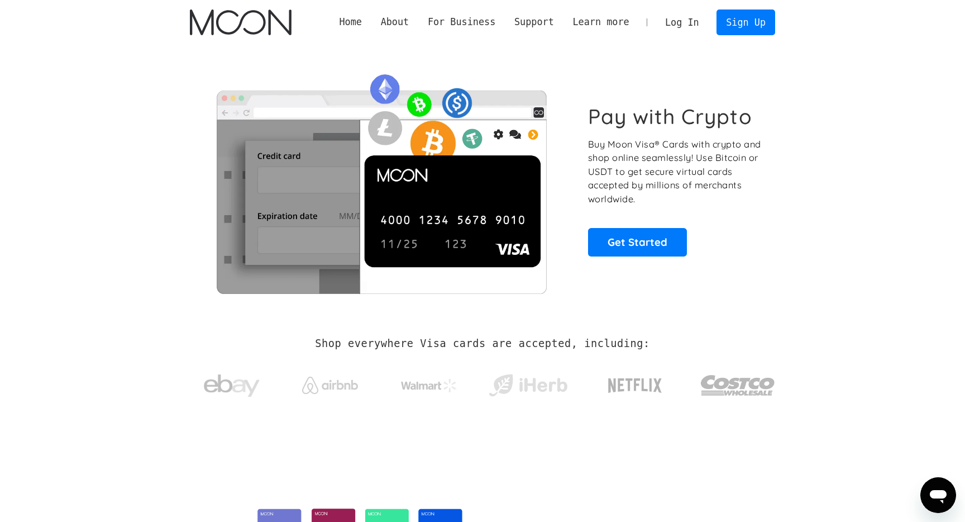
click at [659, 176] on p "Buy Moon Visa® Cards with crypto and shop online seamlessly! Use Bitcoin or USD…" at bounding box center [675, 171] width 175 height 69
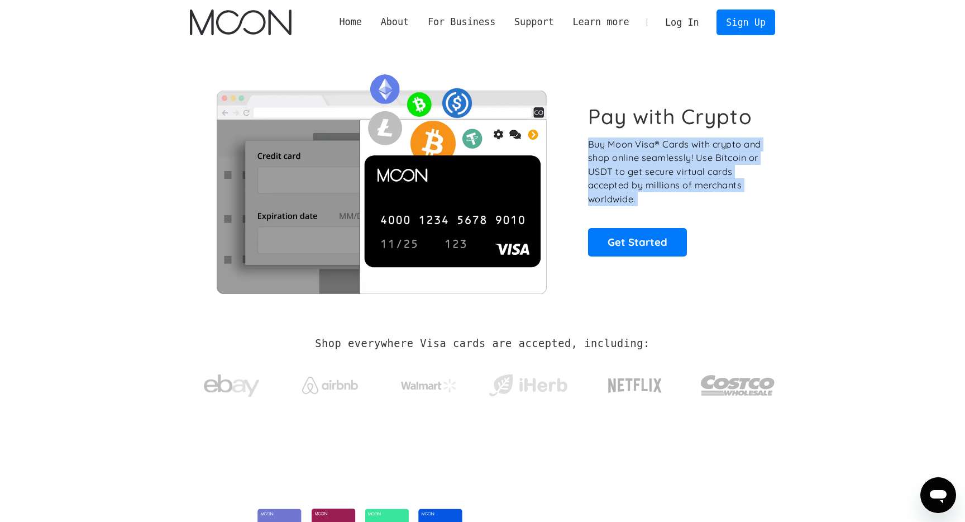
click at [659, 176] on p "Buy Moon Visa® Cards with crypto and shop online seamlessly! Use Bitcoin or USD…" at bounding box center [675, 171] width 175 height 69
click at [664, 157] on p "Buy Moon Visa® Cards with crypto and shop online seamlessly! Use Bitcoin or USD…" at bounding box center [675, 171] width 175 height 69
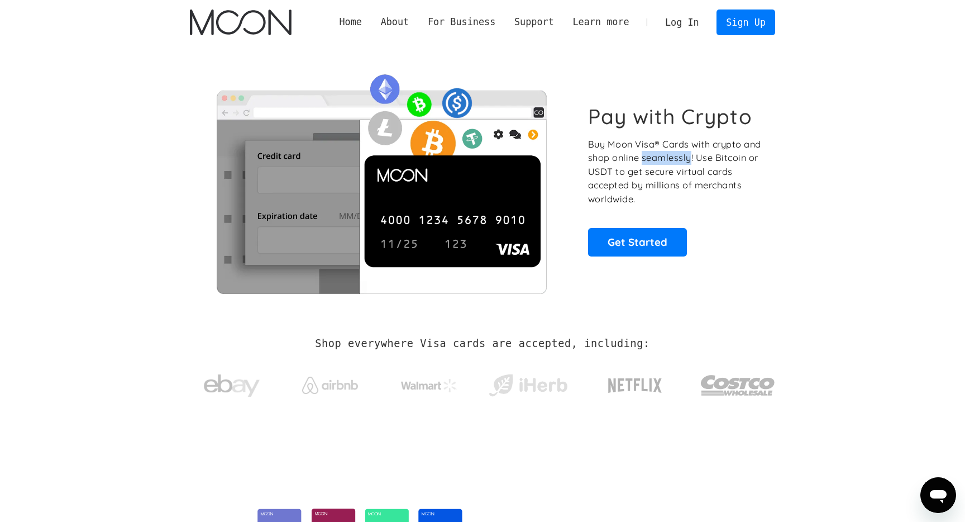
click at [664, 157] on p "Buy Moon Visa® Cards with crypto and shop online seamlessly! Use Bitcoin or USD…" at bounding box center [675, 171] width 175 height 69
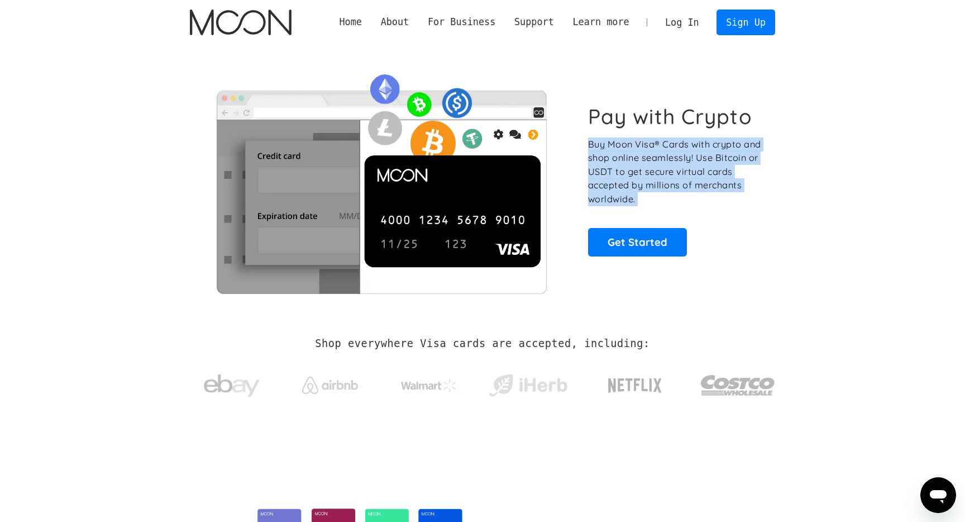
click at [664, 157] on p "Buy Moon Visa® Cards with crypto and shop online seamlessly! Use Bitcoin or USD…" at bounding box center [675, 171] width 175 height 69
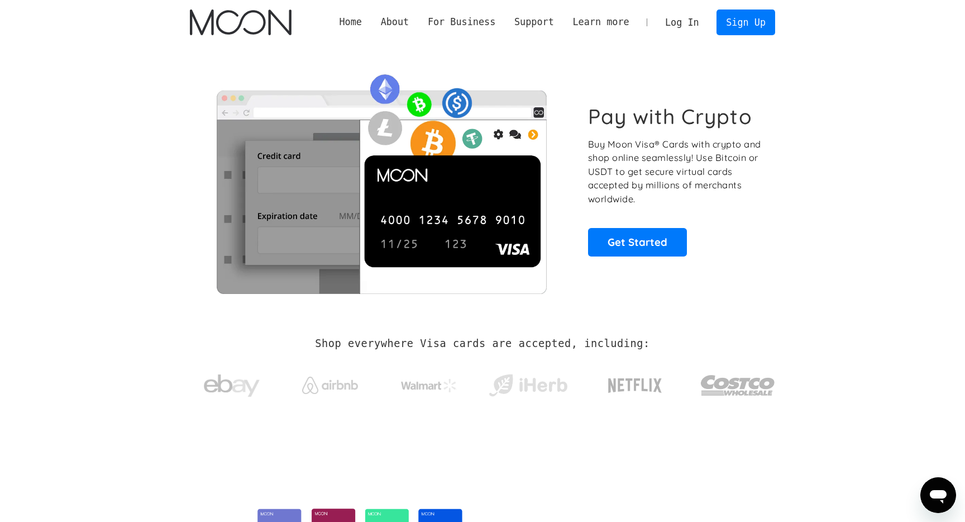
click at [658, 114] on h1 "Pay with Crypto" at bounding box center [670, 116] width 164 height 25
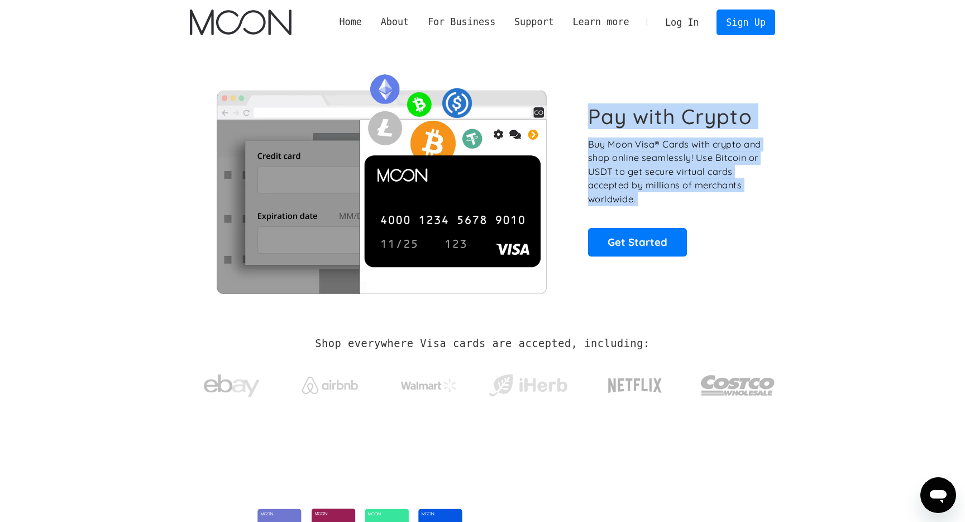
drag, startPoint x: 658, startPoint y: 114, endPoint x: 654, endPoint y: 183, distance: 69.4
click at [654, 183] on div "Pay with Crypto Buy Moon Visa® Cards with crypto and shop online seamlessly! Us…" at bounding box center [675, 180] width 175 height 152
click at [634, 243] on link "Get Started" at bounding box center [637, 242] width 99 height 28
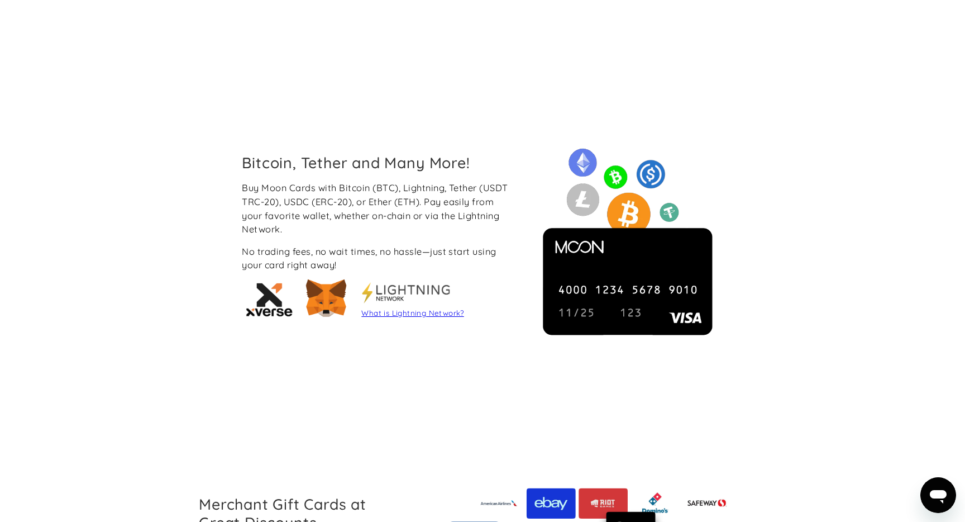
scroll to position [975, 0]
